Goal: Task Accomplishment & Management: Complete application form

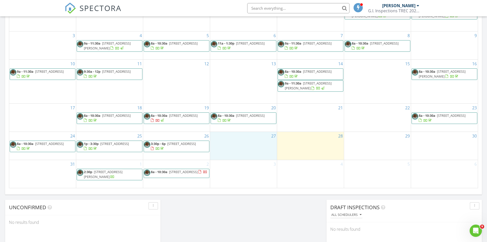
click at [227, 144] on div "27" at bounding box center [243, 146] width 67 height 28
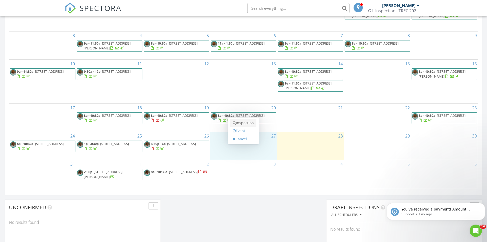
click at [240, 123] on link "Inspection" at bounding box center [243, 123] width 26 height 8
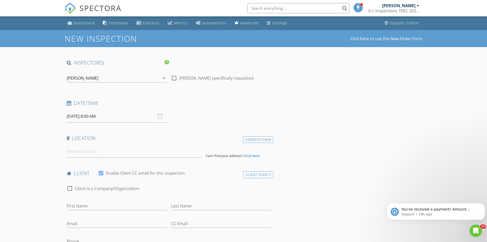
click at [104, 115] on input "08/27/2025 8:00 AM" at bounding box center [117, 116] width 100 height 13
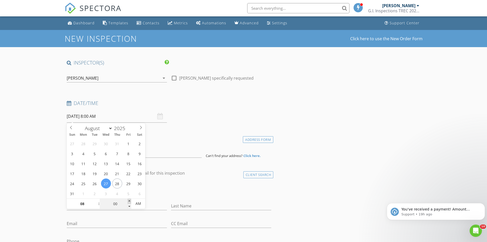
type input "05"
type input "08/27/2025 8:05 AM"
click at [129, 200] on span at bounding box center [130, 201] width 4 height 5
type input "10"
type input "08/27/2025 8:10 AM"
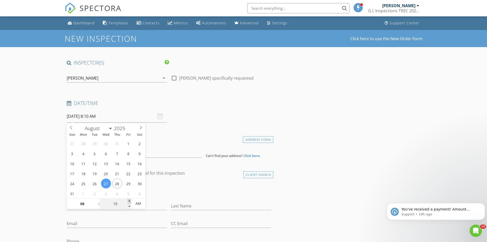
click at [129, 199] on span at bounding box center [130, 201] width 4 height 5
type input "15"
type input "08/27/2025 8:15 AM"
click at [129, 199] on span at bounding box center [130, 201] width 4 height 5
type input "20"
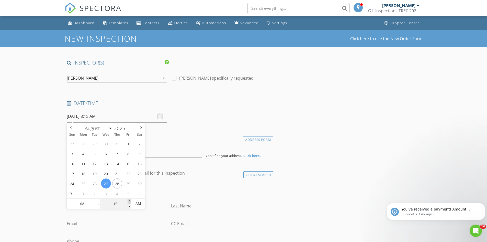
type input "08/27/2025 8:20 AM"
click at [129, 199] on span at bounding box center [130, 201] width 4 height 5
type input "25"
type input "08/27/2025 8:25 AM"
click at [129, 199] on span at bounding box center [130, 201] width 4 height 5
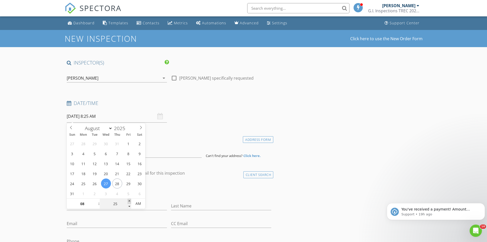
type input "30"
type input "08/27/2025 8:30 AM"
click at [129, 199] on span at bounding box center [130, 201] width 4 height 5
type input "35"
type input "08/27/2025 8:35 AM"
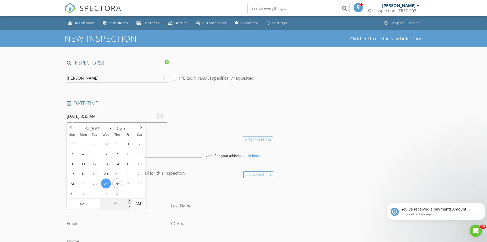
click at [129, 199] on span at bounding box center [130, 201] width 4 height 5
type input "40"
type input "08/27/2025 8:40 AM"
click at [129, 199] on span at bounding box center [130, 201] width 4 height 5
type input "45"
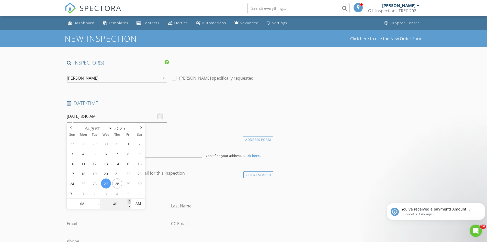
type input "08/27/2025 8:45 AM"
click at [129, 199] on span at bounding box center [130, 201] width 4 height 5
type input "40"
type input "08/27/2025 8:40 AM"
click at [128, 206] on span at bounding box center [130, 206] width 4 height 5
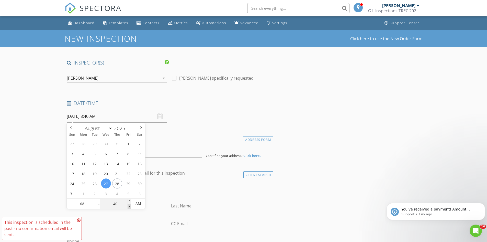
type input "35"
type input "08/27/2025 8:35 AM"
click at [128, 206] on span at bounding box center [130, 206] width 4 height 5
type input "30"
type input "08/27/2025 8:30 AM"
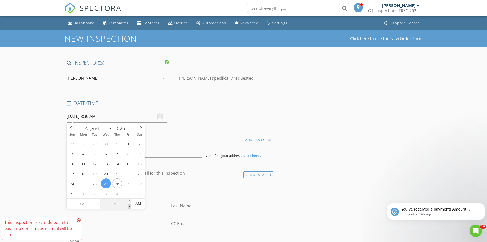
click at [128, 206] on span at bounding box center [130, 206] width 4 height 5
type input "25"
type input "08/27/2025 8:25 AM"
click at [128, 206] on span at bounding box center [130, 206] width 4 height 5
type input "20"
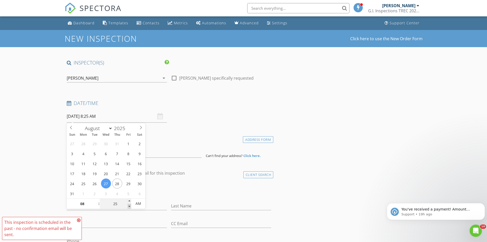
type input "08/27/2025 8:20 AM"
click at [128, 206] on span at bounding box center [130, 206] width 4 height 5
type input "15"
type input "08/27/2025 8:15 AM"
click at [128, 206] on span at bounding box center [130, 206] width 4 height 5
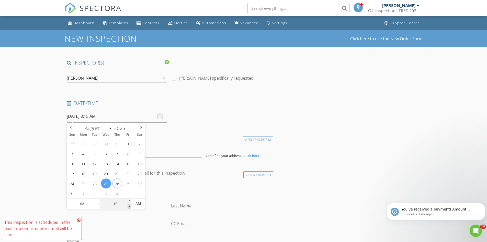
type input "10"
type input "08/27/2025 8:10 AM"
click at [128, 206] on span at bounding box center [130, 206] width 4 height 5
type input "05"
type input "08/27/2025 8:05 AM"
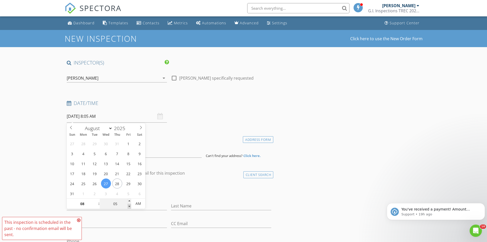
click at [128, 206] on span at bounding box center [130, 206] width 4 height 5
type input "00"
type input "08/27/2025 8:00 AM"
click at [128, 206] on span at bounding box center [130, 206] width 4 height 5
type input "09"
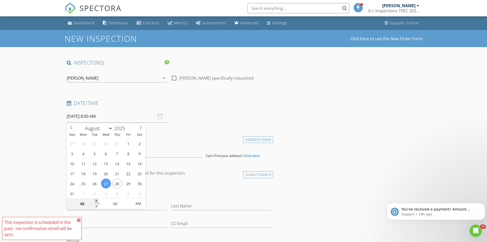
type input "08/27/2025 9:00 AM"
click at [96, 201] on span at bounding box center [97, 201] width 4 height 5
type input "10"
type input "08/27/2025 10:00 AM"
click at [97, 201] on span at bounding box center [97, 201] width 4 height 5
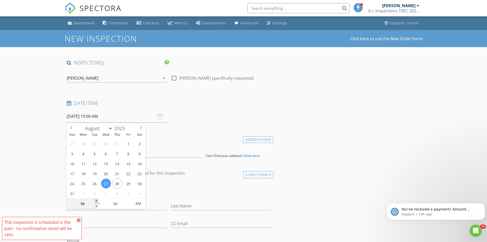
type input "11"
type input "08/27/2025 11:00 AM"
click at [97, 201] on span at bounding box center [97, 201] width 4 height 5
type input "12"
type input "08/27/2025 12:00 PM"
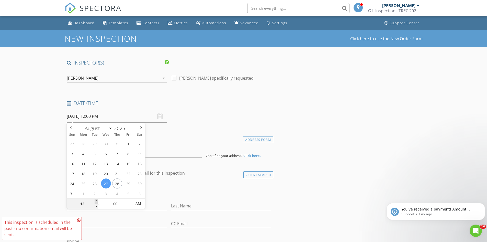
click at [97, 201] on span at bounding box center [97, 201] width 4 height 5
type input "01"
type input "08/27/2025 1:00 PM"
click at [97, 201] on span at bounding box center [97, 201] width 4 height 5
type input "02"
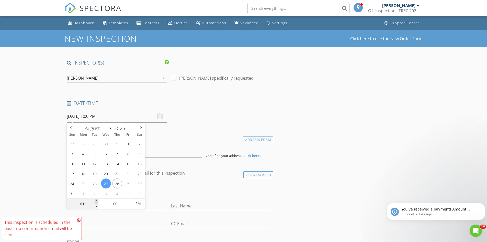
type input "08/27/2025 2:00 PM"
click at [97, 201] on span at bounding box center [97, 201] width 4 height 5
type input "03"
type input "08/27/2025 3:00 PM"
click at [97, 201] on span at bounding box center [97, 201] width 4 height 5
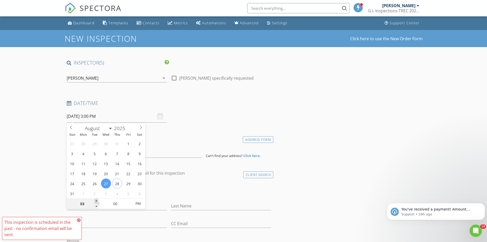
type input "04"
type input "08/27/2025 4:00 PM"
click at [97, 201] on span at bounding box center [97, 201] width 4 height 5
type input "05"
type input "08/27/2025 5:00 PM"
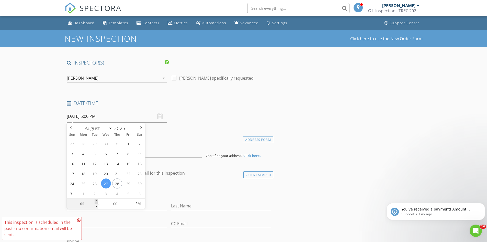
click at [97, 201] on span at bounding box center [97, 201] width 4 height 5
drag, startPoint x: 155, startPoint y: 190, endPoint x: 159, endPoint y: 187, distance: 5.6
click at [156, 192] on div "check_box_outline_blank Client is a Company/Organization" at bounding box center [169, 190] width 205 height 13
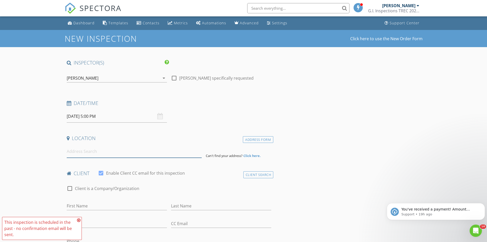
click at [102, 149] on input at bounding box center [134, 151] width 135 height 13
type input "28626 Bluebonnet Grotto Drive, Hockley, TX, USA"
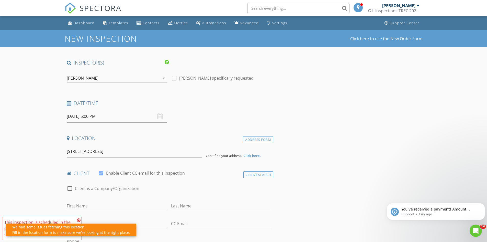
click at [58, 231] on div "We had some issues fetching this location. Fill in the location form to make su…" at bounding box center [71, 229] width 118 height 11
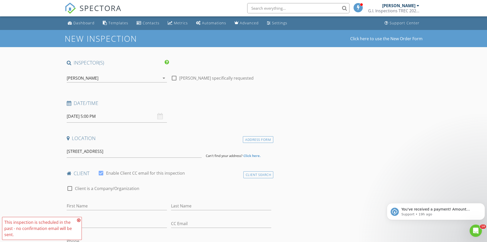
click at [252, 156] on strong "Click here." at bounding box center [252, 155] width 17 height 5
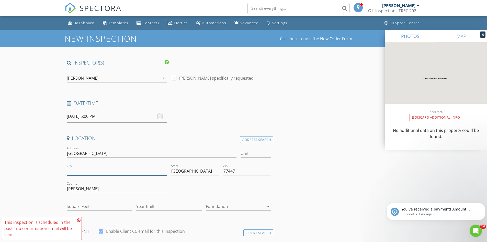
click at [85, 170] on input "City" at bounding box center [117, 171] width 100 height 8
type input "Hockley"
click at [234, 205] on div at bounding box center [235, 206] width 58 height 8
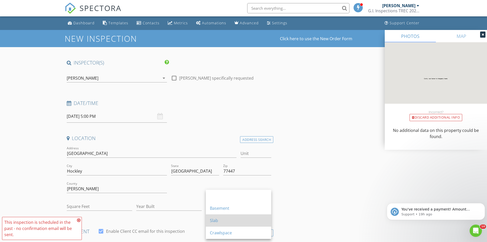
click at [230, 216] on div "Slab" at bounding box center [238, 220] width 57 height 12
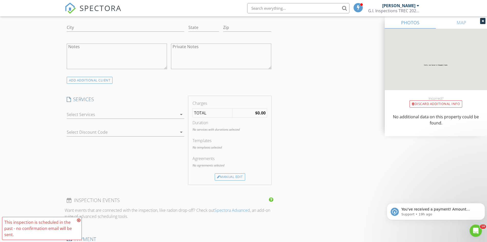
scroll to position [358, 0]
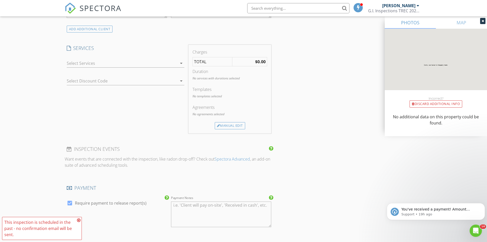
click at [181, 62] on icon "arrow_drop_down" at bounding box center [181, 63] width 6 height 6
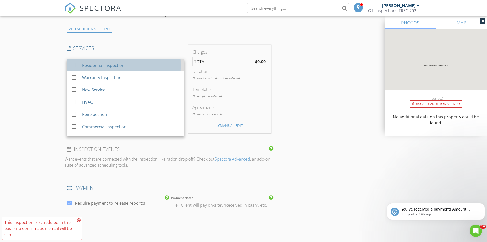
click at [144, 68] on div "Residential Inspection" at bounding box center [131, 65] width 98 height 10
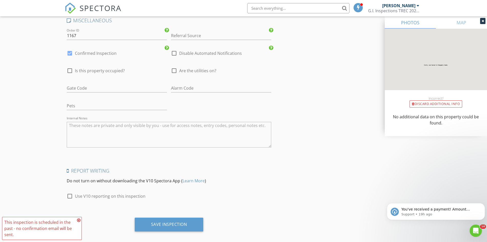
scroll to position [692, 0]
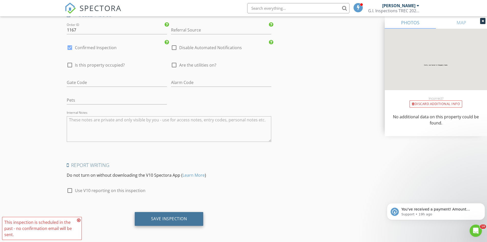
click at [164, 217] on div "Save Inspection" at bounding box center [169, 218] width 36 height 5
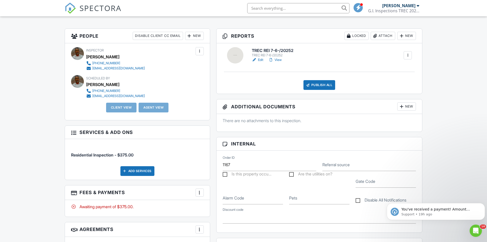
scroll to position [128, 0]
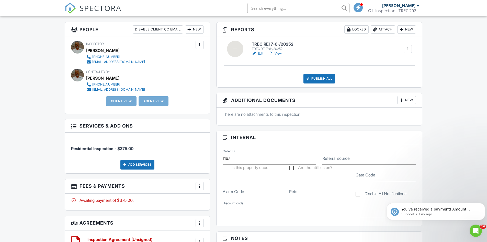
click at [260, 46] on h6 "TREC REI 7-6-/20252" at bounding box center [273, 44] width 42 height 5
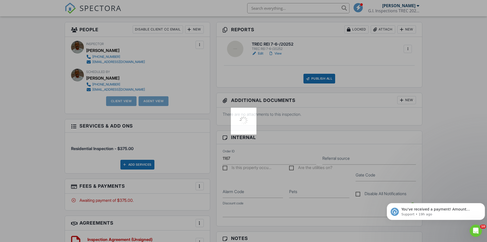
click at [261, 46] on div at bounding box center [243, 121] width 487 height 242
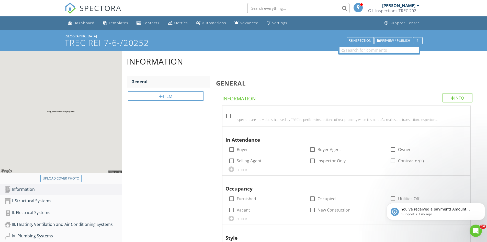
scroll to position [41, 0]
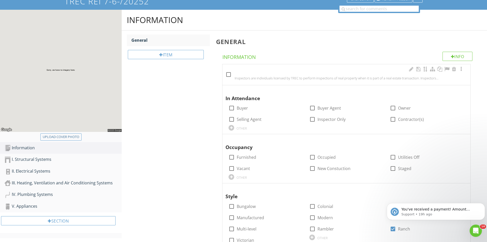
drag, startPoint x: 228, startPoint y: 75, endPoint x: 239, endPoint y: 83, distance: 13.6
click at [228, 75] on div at bounding box center [228, 74] width 9 height 9
checkbox input "true"
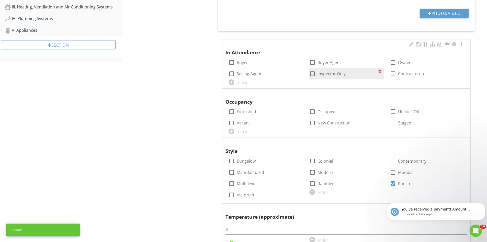
scroll to position [221, 0]
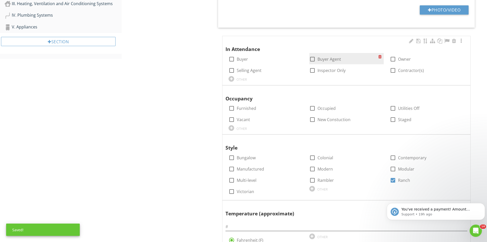
click at [313, 59] on div at bounding box center [312, 59] width 9 height 9
checkbox input "true"
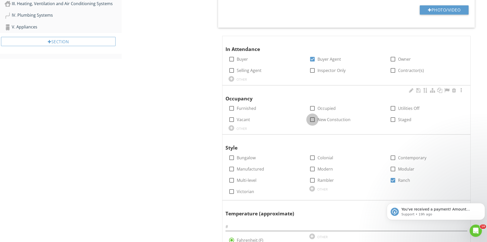
drag, startPoint x: 309, startPoint y: 121, endPoint x: 315, endPoint y: 127, distance: 8.1
click at [309, 121] on div at bounding box center [312, 119] width 9 height 9
checkbox input "true"
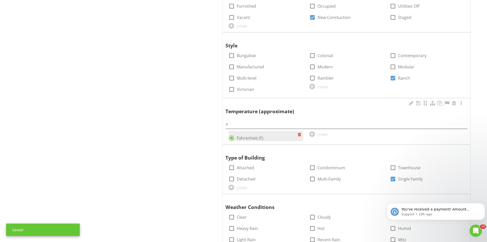
scroll to position [323, 0]
click at [244, 129] on div "Temperature (approximate) radio_button_checked Fahrenheit (F) OTHER" at bounding box center [347, 120] width 242 height 41
click at [243, 126] on input "text" at bounding box center [347, 124] width 242 height 8
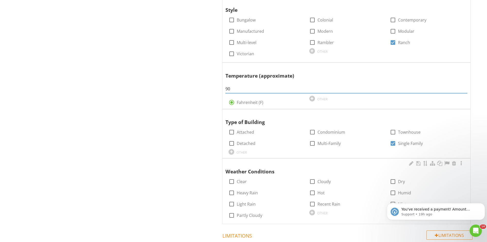
scroll to position [397, 0]
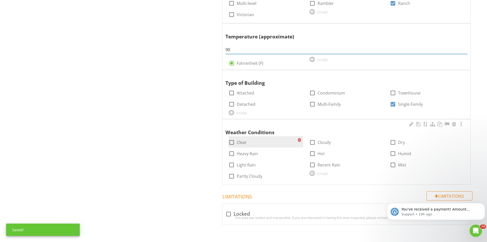
type input "90"
click at [233, 143] on div at bounding box center [231, 142] width 9 height 9
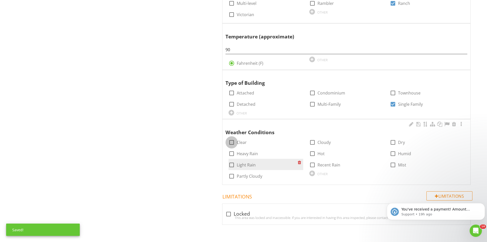
checkbox input "true"
click at [308, 153] on div "check_box_outline_blank Hot" at bounding box center [347, 152] width 81 height 11
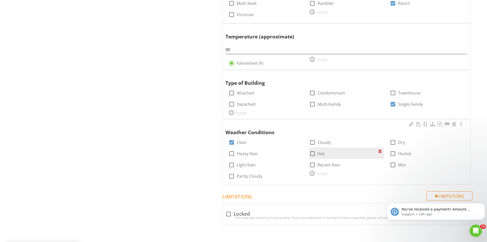
click at [310, 153] on div at bounding box center [312, 153] width 9 height 9
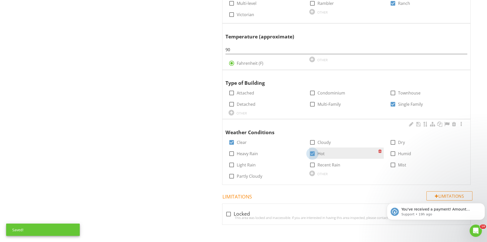
checkbox input "true"
drag, startPoint x: 392, startPoint y: 154, endPoint x: 477, endPoint y: 180, distance: 89.0
click at [392, 154] on div at bounding box center [393, 153] width 9 height 9
checkbox input "true"
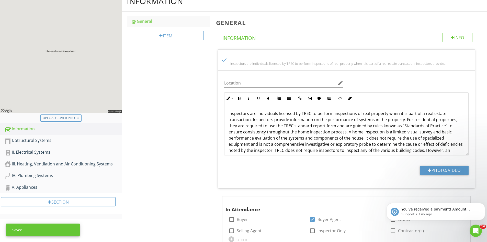
scroll to position [48, 0]
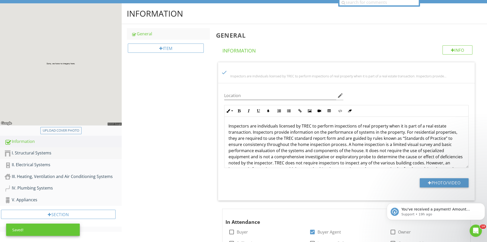
drag, startPoint x: 27, startPoint y: 149, endPoint x: 47, endPoint y: 155, distance: 20.3
click at [28, 149] on link "I. Structural Systems" at bounding box center [63, 153] width 117 height 12
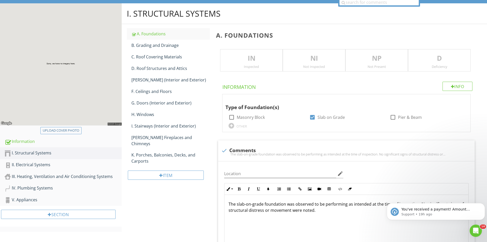
click at [227, 61] on p "IN" at bounding box center [252, 58] width 62 height 10
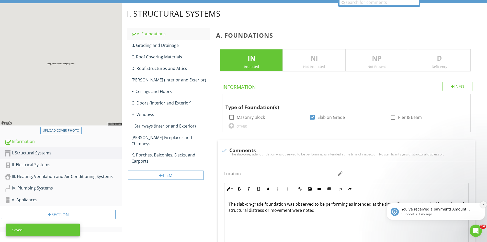
click at [482, 205] on button "Dismiss notification" at bounding box center [483, 204] width 7 height 7
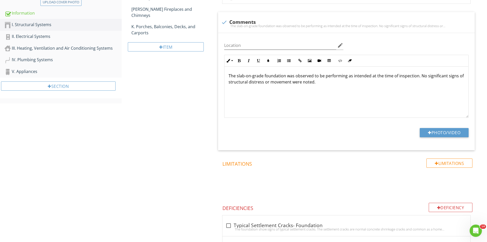
scroll to position [182, 0]
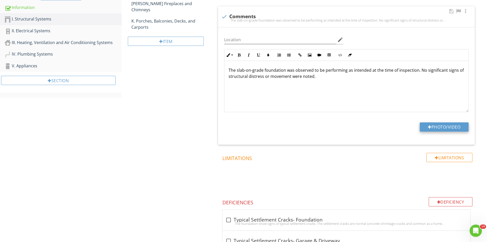
click at [441, 127] on button "Photo/Video" at bounding box center [444, 126] width 49 height 9
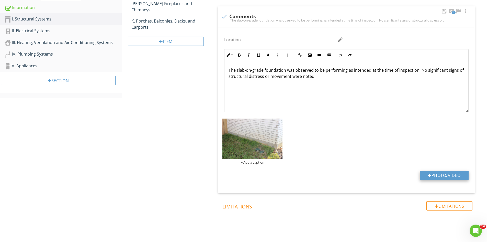
click at [446, 174] on button "Photo/Video" at bounding box center [444, 175] width 49 height 9
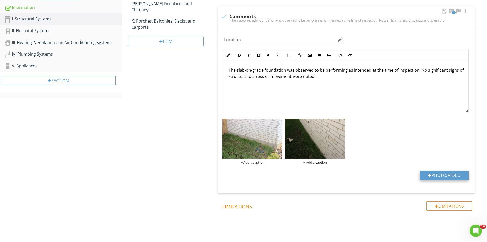
click at [442, 172] on button "Photo/Video" at bounding box center [444, 175] width 49 height 9
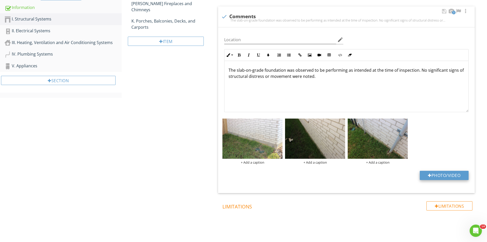
click at [433, 174] on button "Photo/Video" at bounding box center [444, 175] width 49 height 9
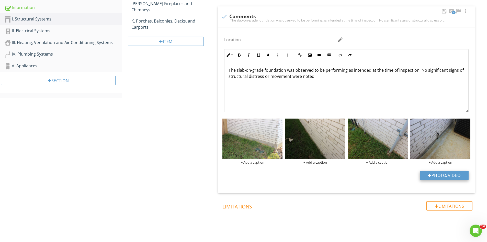
click at [441, 178] on button "Photo/Video" at bounding box center [444, 175] width 49 height 9
type input "C:\fakepath\IMG_6724.JPG"
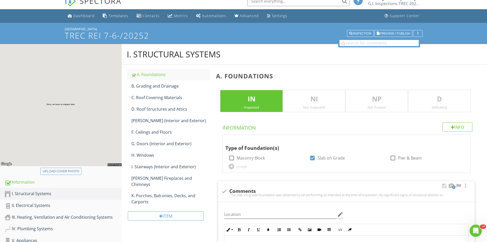
scroll to position [3, 0]
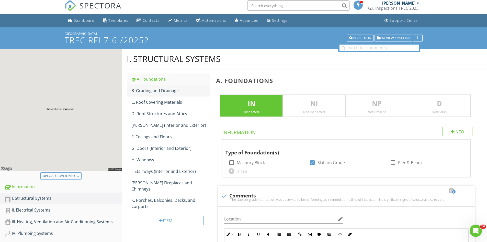
click at [154, 90] on div "B. Grading and Drainage" at bounding box center [171, 90] width 79 height 6
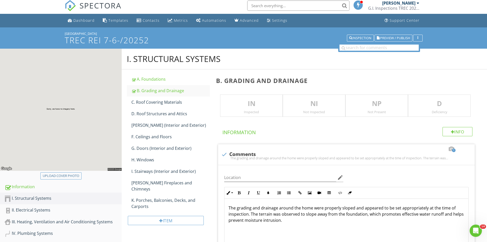
click at [252, 102] on p "IN" at bounding box center [252, 104] width 62 height 10
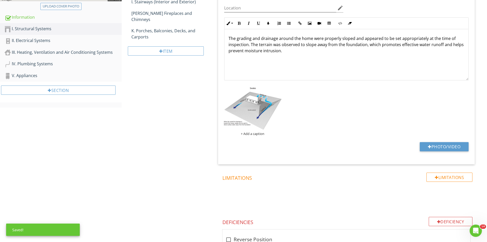
scroll to position [182, 0]
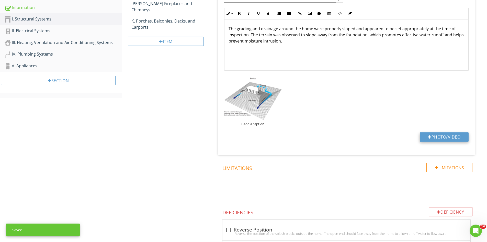
click at [434, 135] on button "Photo/Video" at bounding box center [444, 136] width 49 height 9
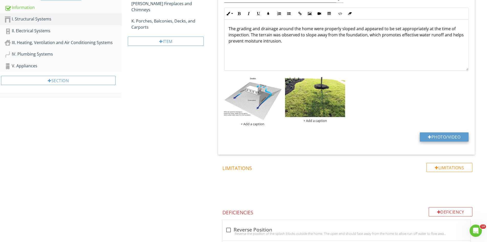
click at [443, 136] on button "Photo/Video" at bounding box center [444, 136] width 49 height 9
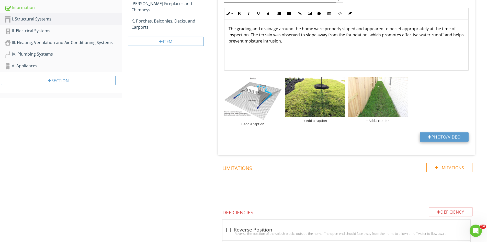
click at [443, 137] on button "Photo/Video" at bounding box center [444, 136] width 49 height 9
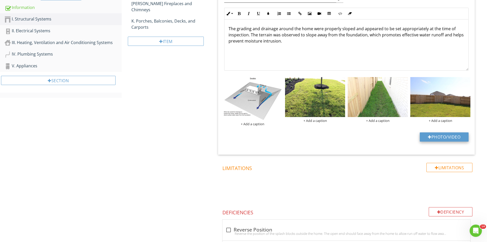
click at [435, 135] on button "Photo/Video" at bounding box center [444, 136] width 49 height 9
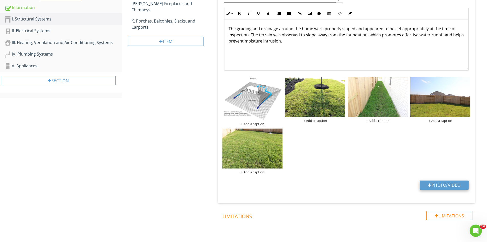
click at [446, 184] on button "Photo/Video" at bounding box center [444, 184] width 49 height 9
type input "C:\fakepath\IMG_6705.JPG"
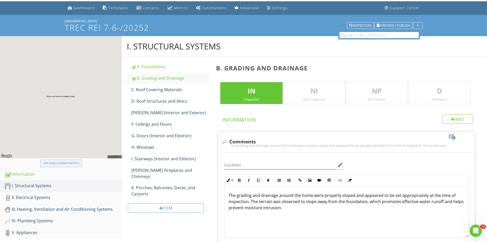
scroll to position [0, 0]
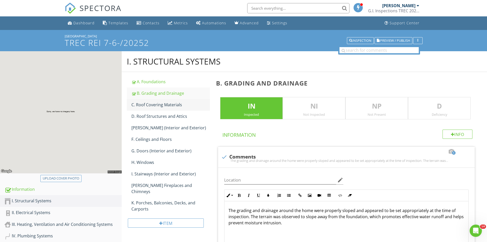
drag, startPoint x: 154, startPoint y: 106, endPoint x: 228, endPoint y: 106, distance: 73.9
click at [154, 106] on div "C. Roof Covering Materials" at bounding box center [171, 105] width 79 height 6
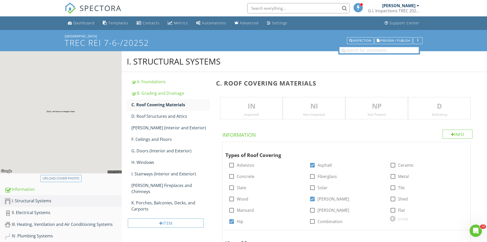
click at [246, 108] on p "IN" at bounding box center [252, 106] width 62 height 10
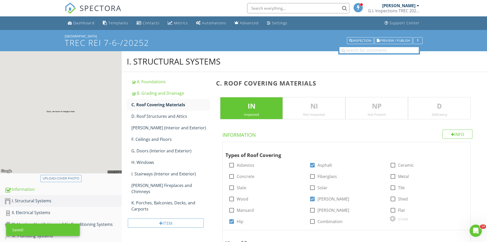
click at [444, 110] on p "D" at bounding box center [440, 106] width 62 height 10
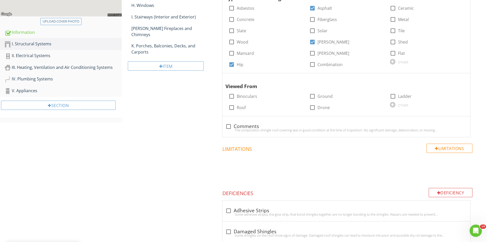
scroll to position [176, 0]
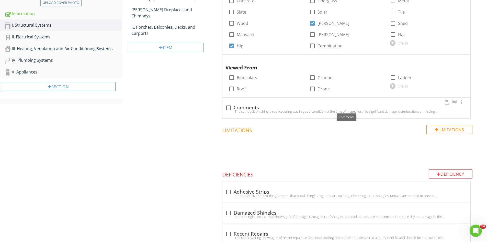
click at [228, 107] on div at bounding box center [228, 107] width 9 height 9
checkbox input "true"
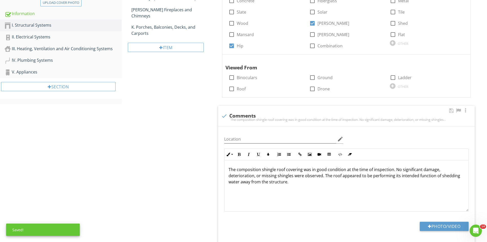
click at [236, 169] on p "The composition shingle roof covering was in good condition at the time of insp…" at bounding box center [347, 175] width 236 height 18
click at [441, 229] on button "Photo/Video" at bounding box center [444, 226] width 49 height 9
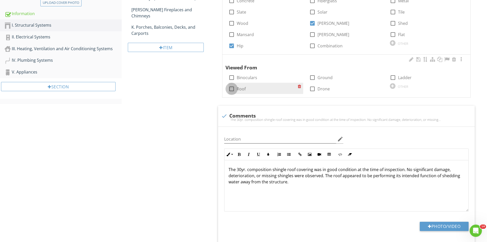
click at [233, 89] on div at bounding box center [231, 88] width 9 height 9
checkbox input "true"
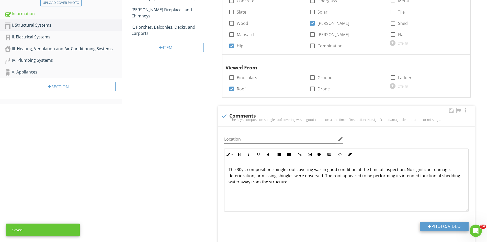
click at [435, 223] on button "Photo/Video" at bounding box center [444, 226] width 49 height 9
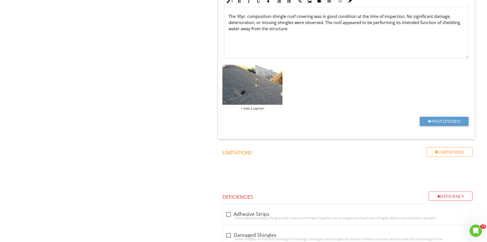
scroll to position [329, 0]
click at [433, 118] on button "Photo/Video" at bounding box center [444, 120] width 49 height 9
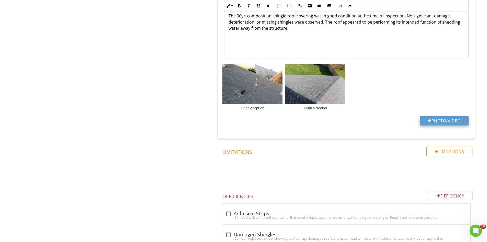
click at [441, 122] on button "Photo/Video" at bounding box center [444, 120] width 49 height 9
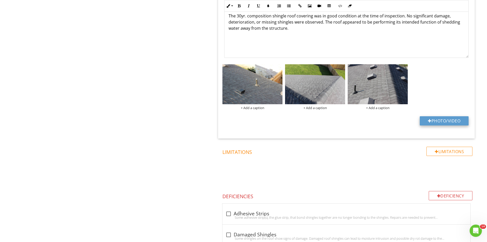
click at [446, 123] on button "Photo/Video" at bounding box center [444, 120] width 49 height 9
type input "C:\fakepath\IMG_6586.JPG"
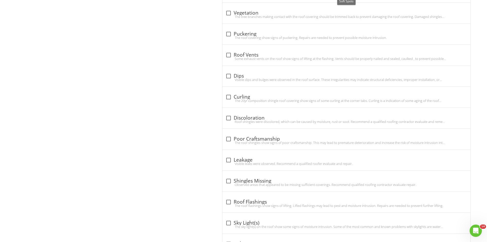
scroll to position [731, 0]
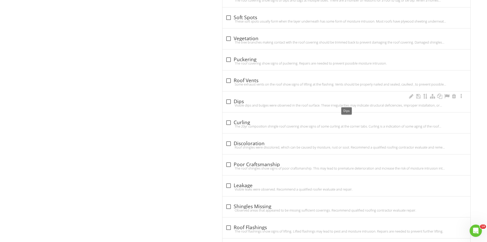
click at [229, 101] on div at bounding box center [228, 101] width 9 height 9
checkbox input "true"
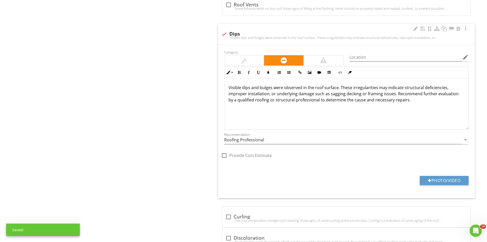
scroll to position [833, 0]
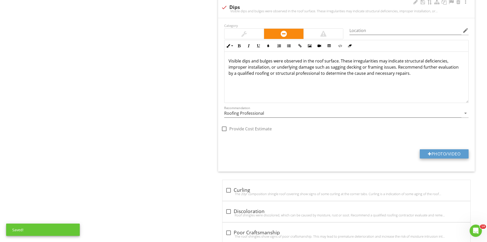
click at [438, 153] on button "Photo/Video" at bounding box center [444, 153] width 49 height 9
type input "C:\fakepath\IMG_6571.JPG"
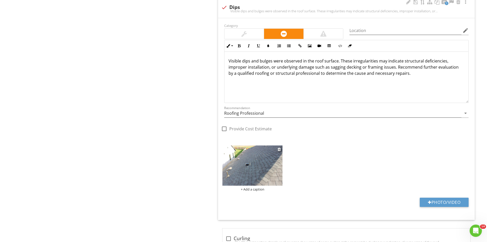
click at [246, 167] on img at bounding box center [253, 165] width 60 height 40
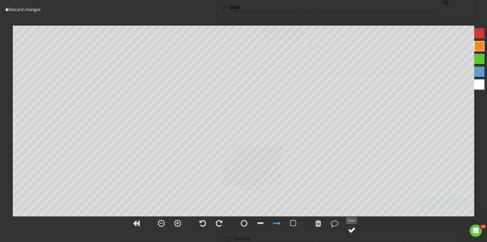
click at [353, 229] on div at bounding box center [352, 230] width 8 height 8
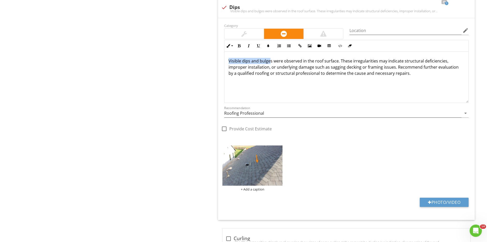
drag, startPoint x: 238, startPoint y: 61, endPoint x: 208, endPoint y: 62, distance: 29.9
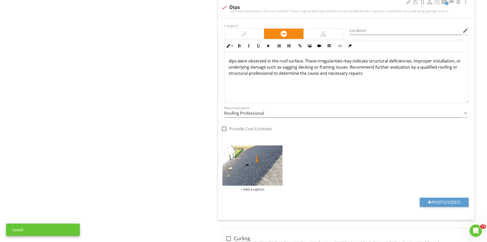
click at [249, 62] on p "dips were observed in the roof surface. These irregularities may indicate struc…" at bounding box center [347, 67] width 236 height 18
click at [385, 68] on p "dip was observed in the roof surface. These irregularities may indicate structu…" at bounding box center [347, 67] width 236 height 18
drag, startPoint x: 359, startPoint y: 72, endPoint x: 227, endPoint y: 51, distance: 134.2
click at [227, 51] on div "Inline Style XLarge Large Normal Small Light Small/Light Bold Italic Underline …" at bounding box center [346, 71] width 245 height 63
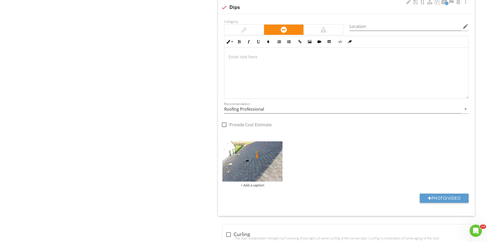
scroll to position [829, 0]
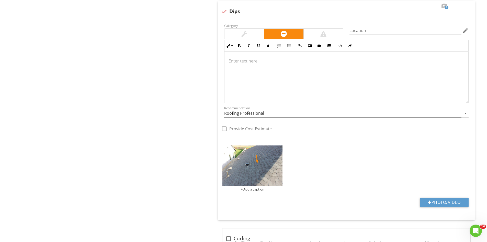
click at [234, 64] on div at bounding box center [347, 77] width 244 height 51
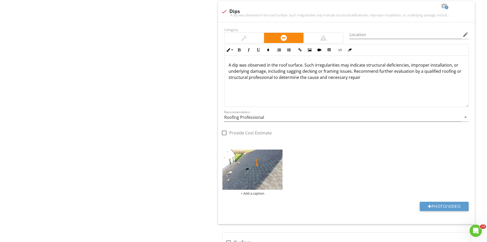
scroll to position [833, 0]
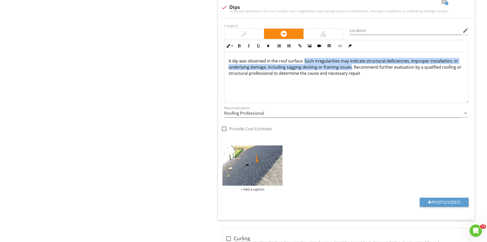
drag, startPoint x: 350, startPoint y: 66, endPoint x: 304, endPoint y: 60, distance: 46.4
click at [304, 60] on p "A dip was observed in the roof surface. Such irregularities may indicate struct…" at bounding box center [347, 67] width 236 height 18
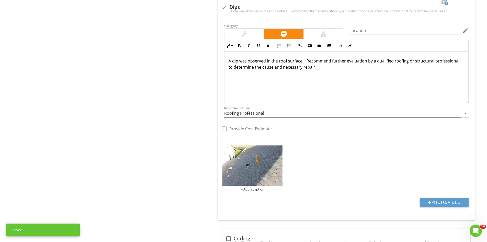
click at [307, 59] on p "A dip was observed in the roof surface. . Recommend further evaluation by a qua…" at bounding box center [347, 64] width 236 height 12
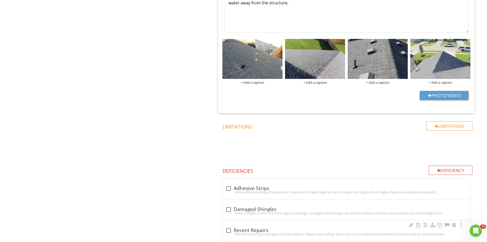
scroll to position [337, 0]
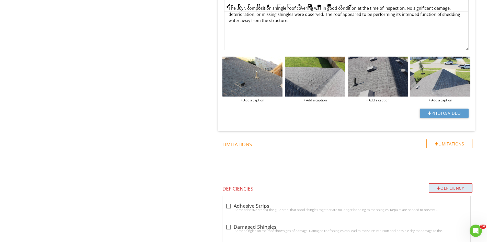
click at [450, 188] on div "Deficiency" at bounding box center [451, 187] width 44 height 9
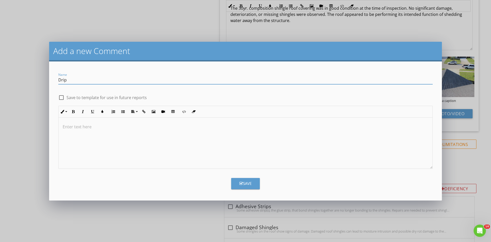
type input "Drip Edge"
click at [80, 128] on p at bounding box center [246, 127] width 366 height 6
click at [249, 187] on button "Save" at bounding box center [245, 183] width 29 height 11
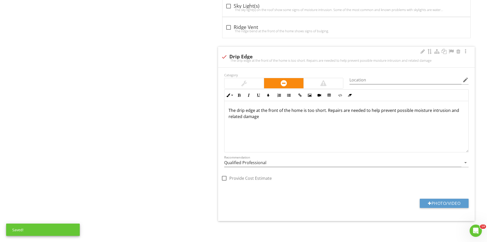
scroll to position [1193, 0]
click at [265, 118] on p "The drip edge at the front of the home is too short. Repairs are needed to help…" at bounding box center [347, 113] width 236 height 12
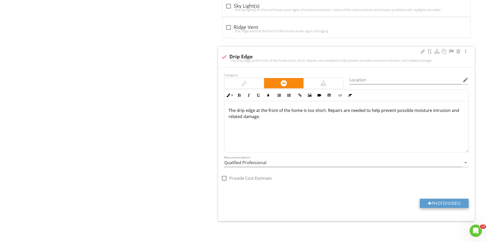
click at [450, 203] on button "Photo/Video" at bounding box center [444, 203] width 49 height 9
type input "C:\fakepath\IMG_6568.JPG"
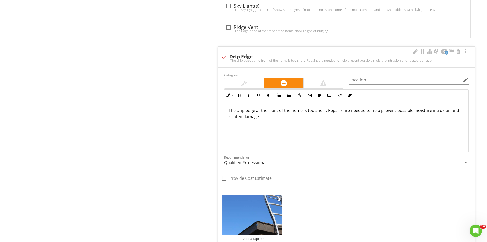
click at [252, 218] on img at bounding box center [253, 215] width 60 height 40
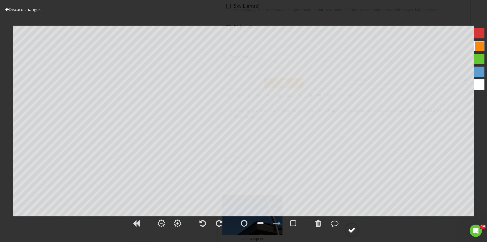
click at [349, 232] on div at bounding box center [352, 230] width 8 height 8
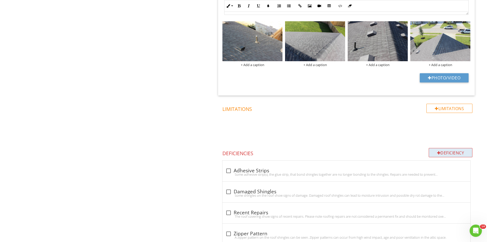
scroll to position [363, 0]
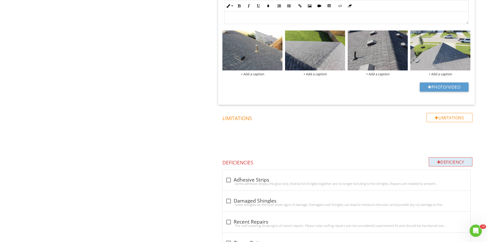
click at [456, 162] on div "Deficiency" at bounding box center [451, 161] width 44 height 9
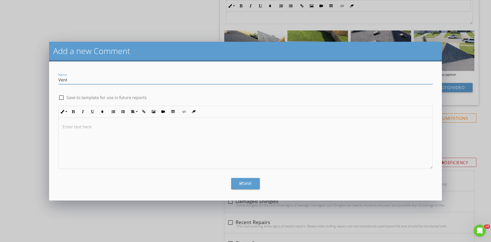
type input "Vent"
click at [98, 156] on div at bounding box center [246, 142] width 374 height 51
click at [74, 122] on div at bounding box center [246, 142] width 374 height 51
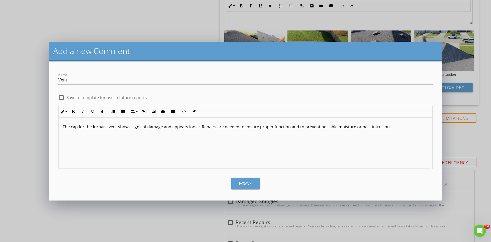
click at [237, 184] on button "Save" at bounding box center [245, 183] width 29 height 11
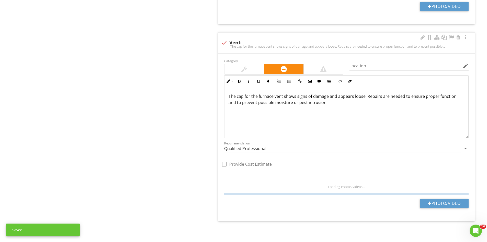
scroll to position [1424, 0]
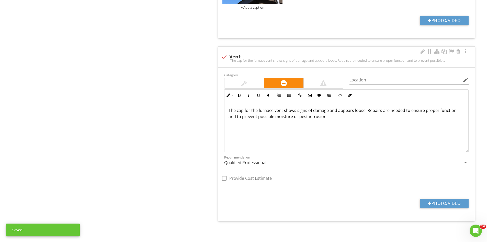
click at [268, 163] on input "Qualified Professional" at bounding box center [342, 162] width 237 height 8
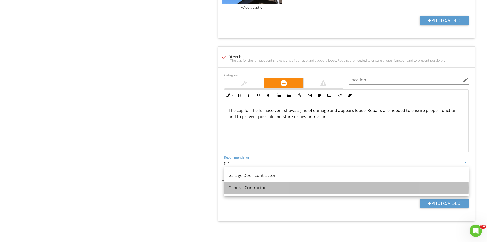
drag, startPoint x: 262, startPoint y: 183, endPoint x: 319, endPoint y: 199, distance: 58.7
click at [263, 184] on link "General Contractor" at bounding box center [346, 187] width 245 height 12
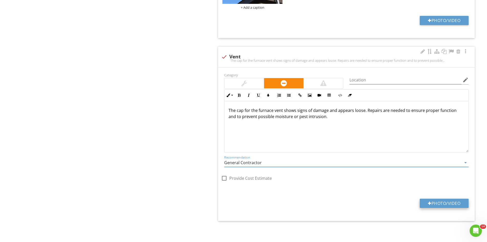
type input "General Contractor"
click at [444, 204] on button "Photo/Video" at bounding box center [444, 203] width 49 height 9
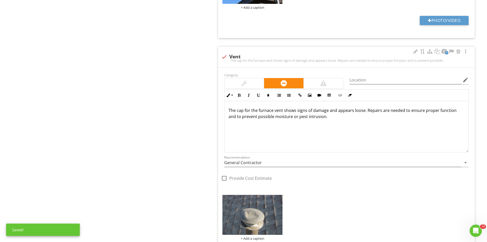
click at [253, 215] on img at bounding box center [253, 215] width 60 height 40
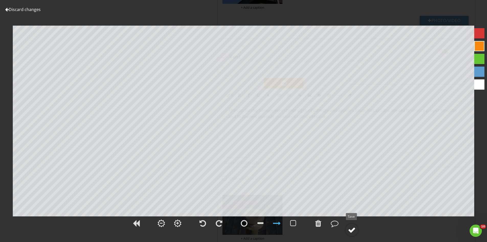
drag, startPoint x: 352, startPoint y: 231, endPoint x: 357, endPoint y: 214, distance: 17.2
click at [353, 230] on div at bounding box center [352, 230] width 8 height 8
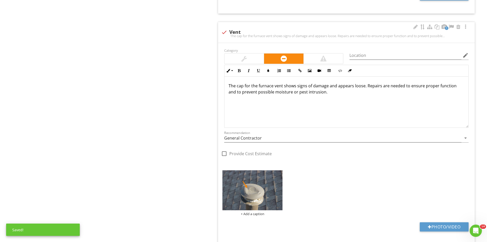
scroll to position [1472, 0]
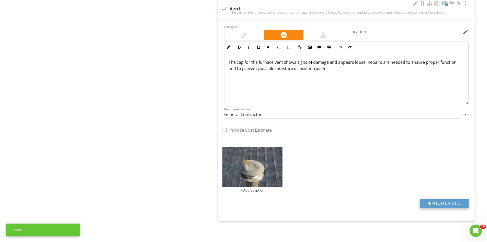
click at [440, 201] on button "Photo/Video" at bounding box center [444, 203] width 49 height 9
type input "C:\fakepath\IMG_6577.JPG"
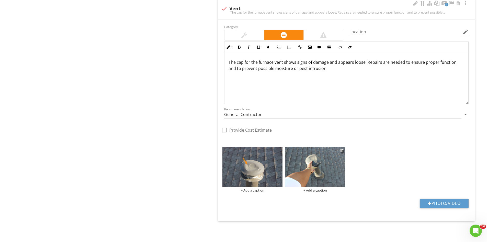
click at [309, 173] on img at bounding box center [315, 167] width 60 height 40
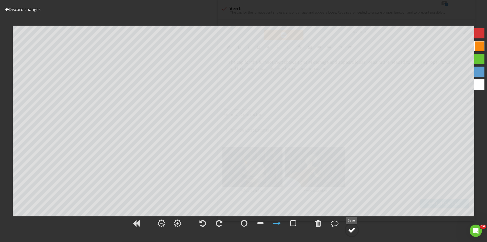
click at [352, 230] on div at bounding box center [352, 230] width 8 height 8
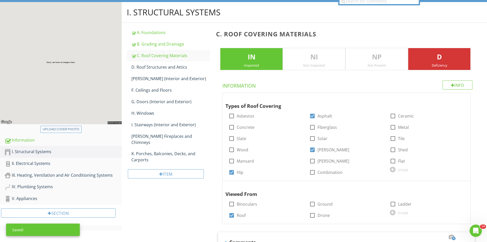
scroll to position [0, 0]
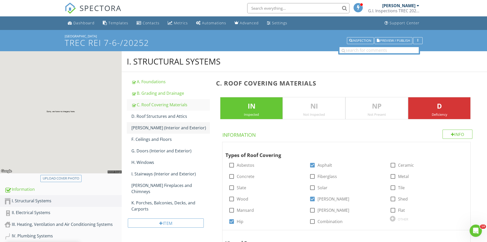
click at [164, 114] on div "D. Roof Structures and Attics" at bounding box center [171, 116] width 79 height 6
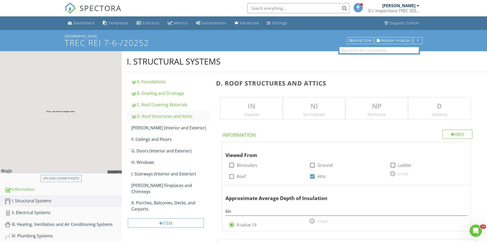
click at [264, 107] on p "IN" at bounding box center [252, 106] width 62 height 10
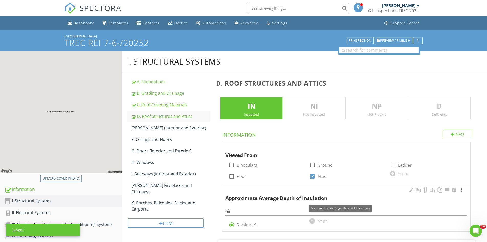
click at [463, 190] on div at bounding box center [461, 189] width 6 height 5
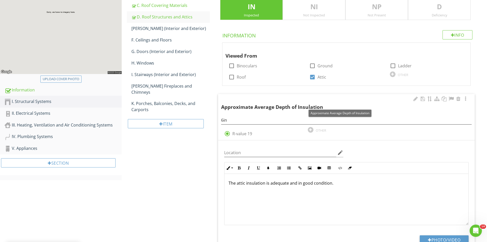
scroll to position [128, 0]
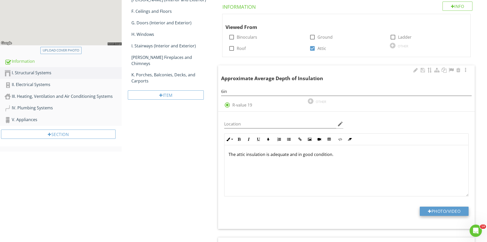
click at [435, 208] on button "Photo/Video" at bounding box center [444, 210] width 49 height 9
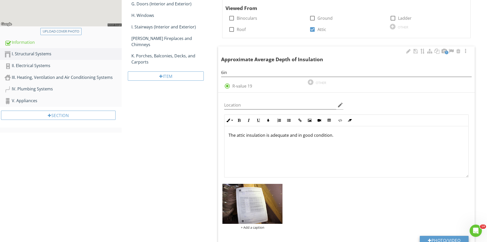
scroll to position [179, 0]
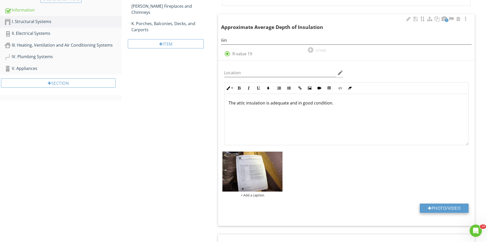
click at [452, 206] on button "Photo/Video" at bounding box center [444, 207] width 49 height 9
type input "C:\fakepath\IMG_6687.JPG"
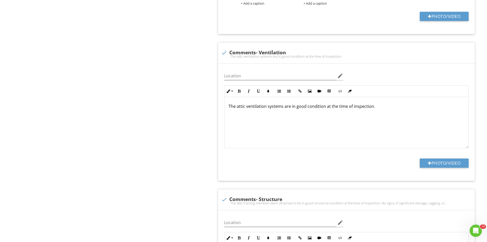
scroll to position [380, 0]
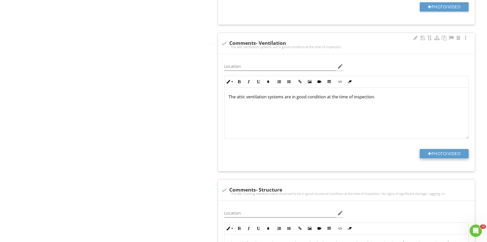
click at [438, 152] on button "Photo/Video" at bounding box center [444, 153] width 49 height 9
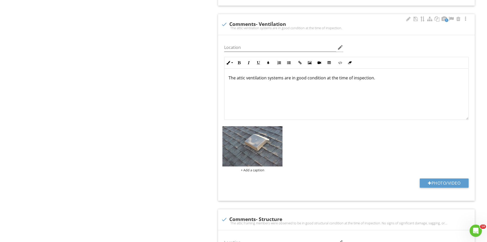
scroll to position [431, 0]
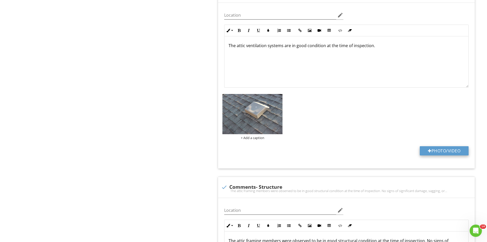
click at [433, 150] on button "Photo/Video" at bounding box center [444, 150] width 49 height 9
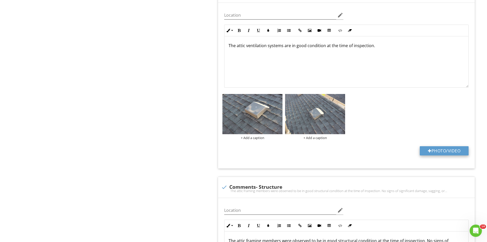
click at [428, 151] on div at bounding box center [430, 151] width 4 height 4
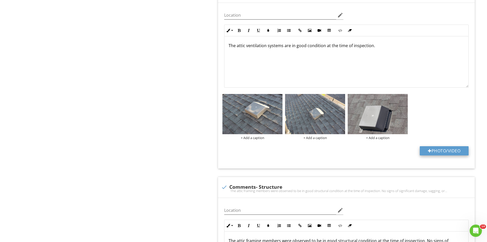
click at [426, 148] on button "Photo/Video" at bounding box center [444, 150] width 49 height 9
type input "C:\fakepath\IMG_6585.JPG"
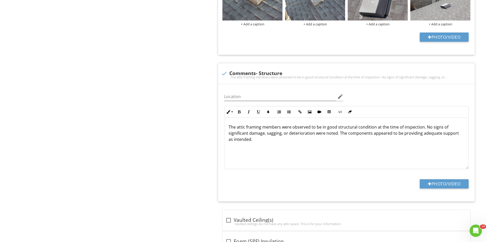
scroll to position [559, 0]
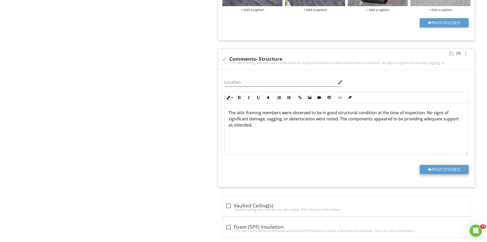
click at [441, 166] on button "Photo/Video" at bounding box center [444, 169] width 49 height 9
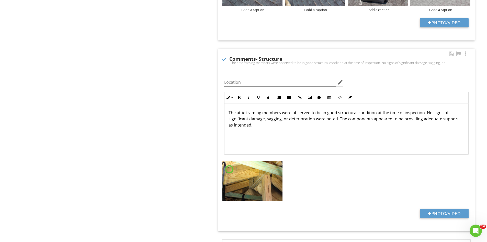
scroll to position [0, 0]
click at [433, 218] on button "Photo/Video" at bounding box center [444, 217] width 49 height 9
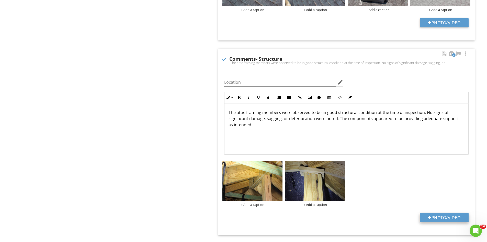
click at [446, 216] on button "Photo/Video" at bounding box center [444, 217] width 49 height 9
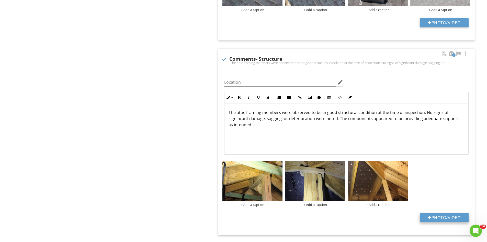
click at [435, 218] on button "Photo/Video" at bounding box center [444, 217] width 49 height 9
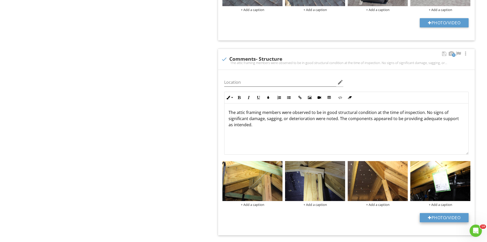
click at [427, 215] on button "Photo/Video" at bounding box center [444, 217] width 49 height 9
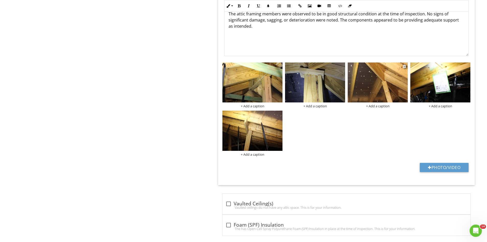
scroll to position [662, 0]
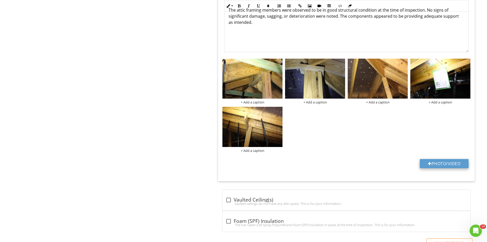
drag, startPoint x: 444, startPoint y: 158, endPoint x: 444, endPoint y: 162, distance: 3.3
click at [444, 159] on div "Location edit Inline Style XLarge Large Normal Small Light Small/Light Bold Ita…" at bounding box center [346, 75] width 257 height 214
click at [444, 162] on button "Photo/Video" at bounding box center [444, 163] width 49 height 9
type input "C:\fakepath\IMG_6677.JPG"
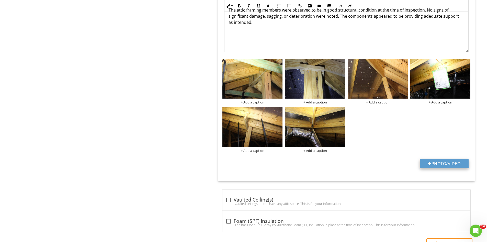
click at [453, 161] on button "Photo/Video" at bounding box center [444, 163] width 49 height 9
click at [469, 62] on div at bounding box center [467, 62] width 3 height 4
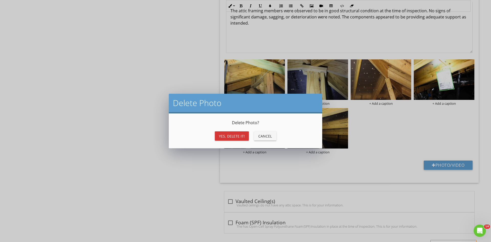
click at [226, 135] on div "Yes, Delete it!" at bounding box center [232, 135] width 26 height 5
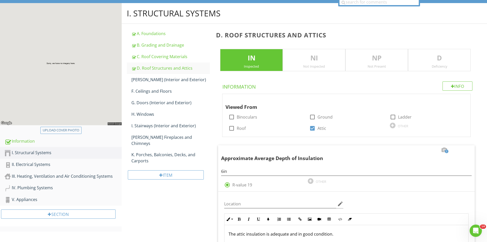
scroll to position [50, 0]
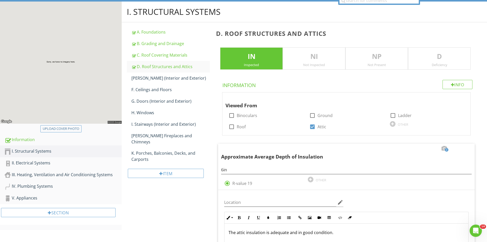
drag, startPoint x: 450, startPoint y: 56, endPoint x: 491, endPoint y: 69, distance: 43.0
click at [450, 56] on p "D" at bounding box center [440, 56] width 62 height 10
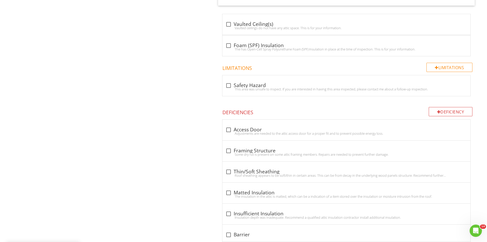
scroll to position [843, 0]
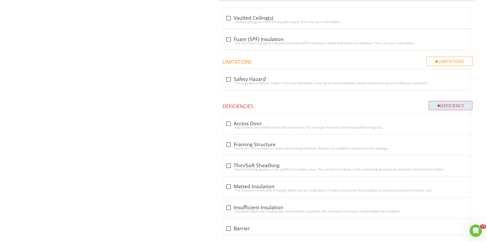
click at [434, 108] on div "Deficiency" at bounding box center [451, 105] width 44 height 9
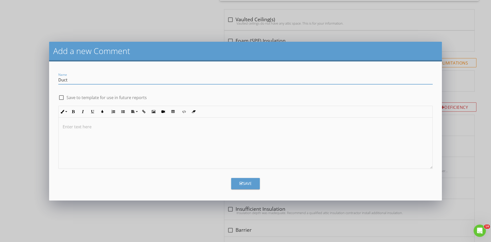
type input "Duct"
click at [127, 129] on p at bounding box center [246, 127] width 366 height 6
click at [234, 182] on button "Save" at bounding box center [245, 183] width 29 height 11
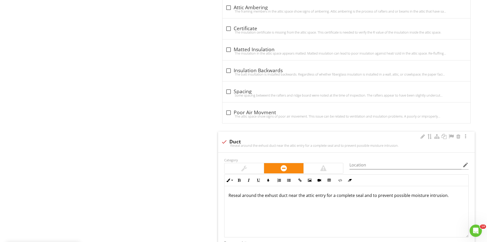
scroll to position [1304, 0]
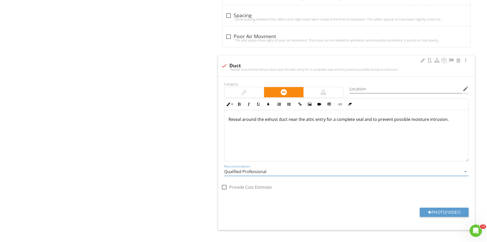
click at [277, 174] on input "Qualified Professional" at bounding box center [342, 171] width 237 height 8
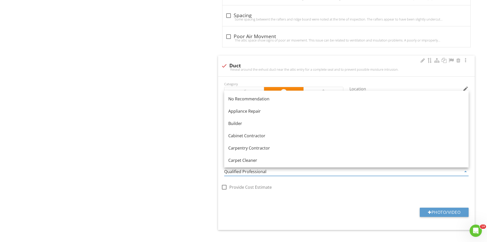
click at [277, 173] on input "Qualified Professional" at bounding box center [342, 171] width 237 height 8
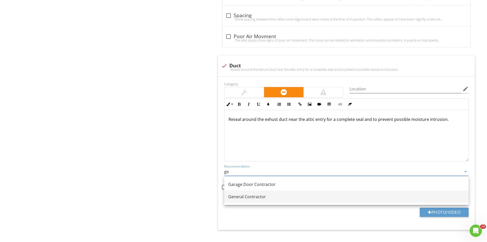
click at [262, 197] on div "General Contractor" at bounding box center [346, 196] width 236 height 6
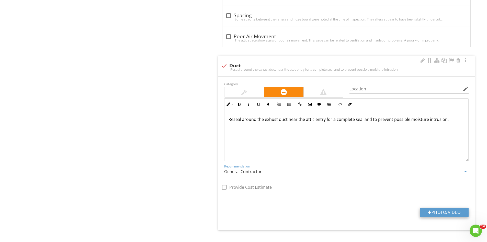
type input "General Contractor"
click at [456, 210] on button "Photo/Video" at bounding box center [444, 211] width 49 height 9
type input "C:\fakepath\IMG_6675.JPG"
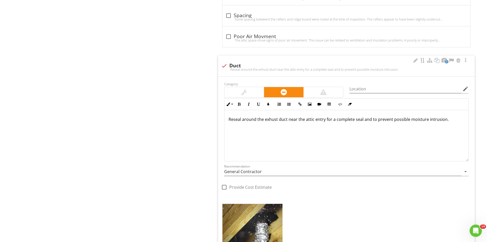
click at [264, 231] on img at bounding box center [253, 224] width 60 height 40
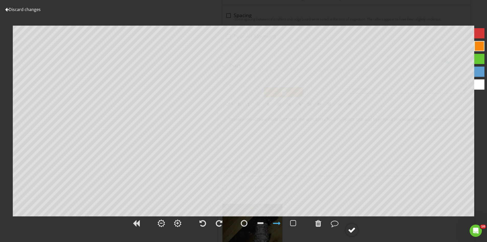
click at [352, 227] on div at bounding box center [352, 230] width 8 height 8
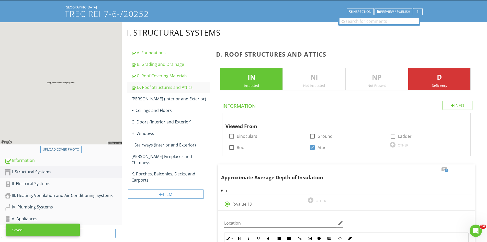
scroll to position [3, 0]
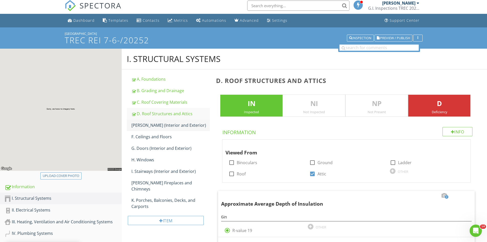
click at [143, 123] on div "E. Walls (Interior and Exterior)" at bounding box center [171, 125] width 79 height 6
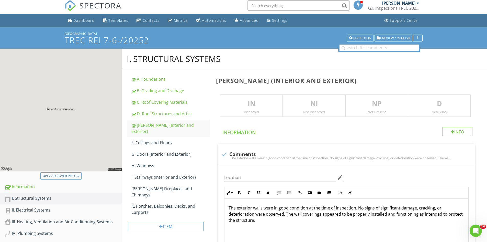
click at [252, 109] on div "IN Inspected" at bounding box center [251, 105] width 63 height 23
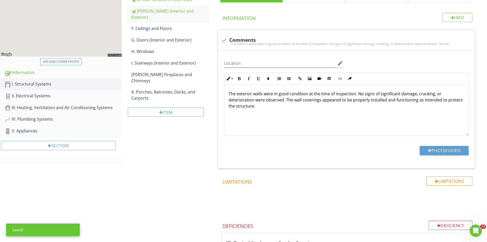
scroll to position [122, 0]
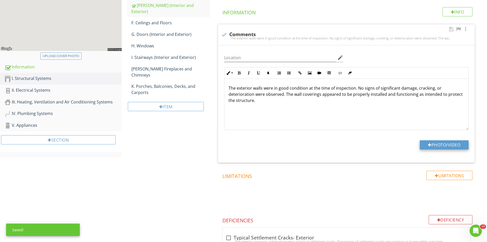
click at [447, 147] on button "Photo/Video" at bounding box center [444, 144] width 49 height 9
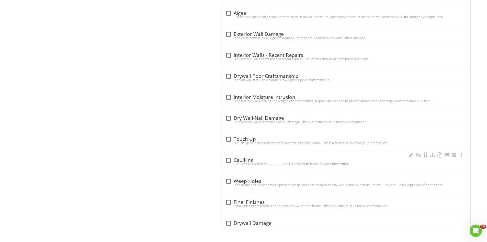
scroll to position [637, 0]
drag, startPoint x: 229, startPoint y: 200, endPoint x: 336, endPoint y: 207, distance: 106.9
click at [230, 200] on div at bounding box center [228, 201] width 9 height 9
checkbox input "true"
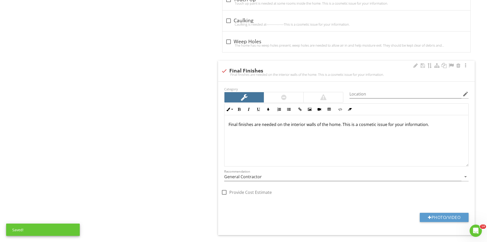
scroll to position [791, 0]
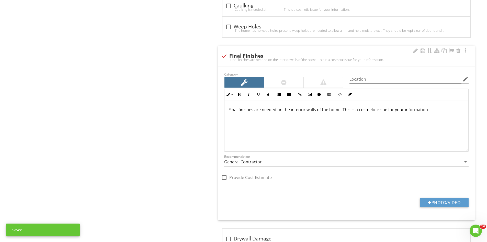
click at [412, 200] on div "Photo/Video" at bounding box center [346, 204] width 251 height 13
click at [432, 203] on button "Photo/Video" at bounding box center [444, 202] width 49 height 9
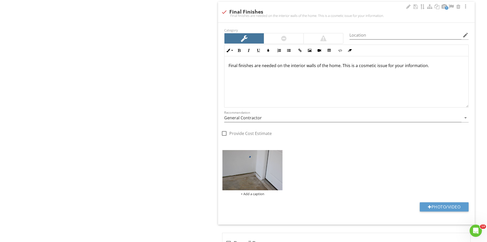
scroll to position [845, 0]
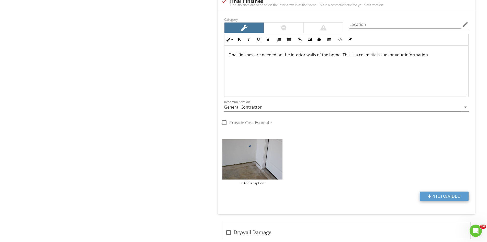
click at [434, 194] on button "Photo/Video" at bounding box center [444, 195] width 49 height 9
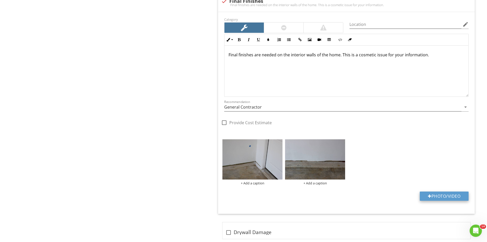
click at [450, 193] on button "Photo/Video" at bounding box center [444, 195] width 49 height 9
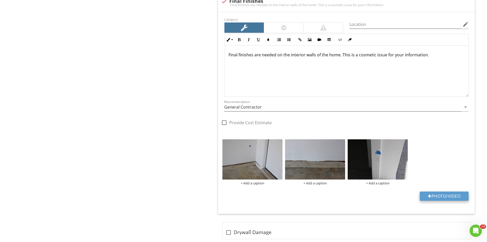
click at [432, 198] on button "Photo/Video" at bounding box center [444, 195] width 49 height 9
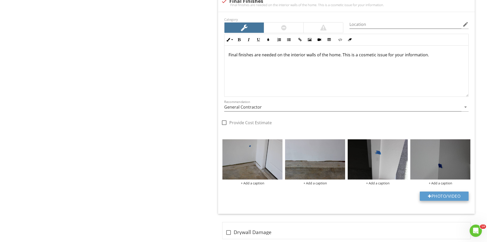
click at [438, 199] on button "Photo/Video" at bounding box center [444, 195] width 49 height 9
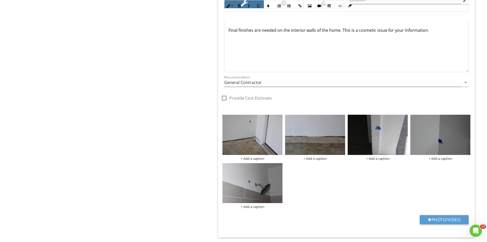
scroll to position [903, 0]
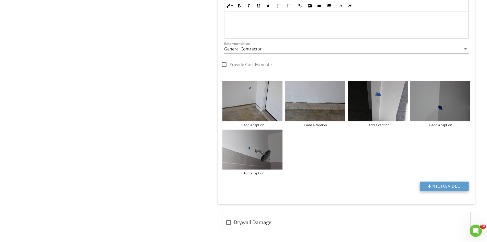
click at [434, 185] on button "Photo/Video" at bounding box center [444, 185] width 49 height 9
type input "C:\fakepath\IMG_6659.JPG"
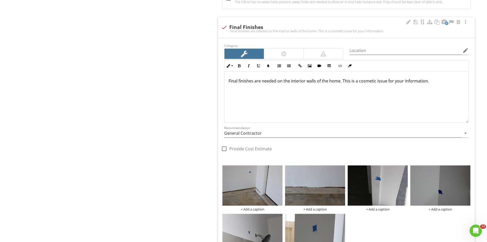
scroll to position [775, 0]
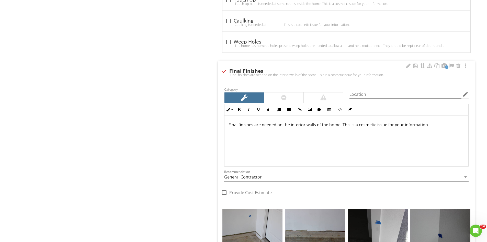
click at [275, 96] on div at bounding box center [283, 97] width 39 height 10
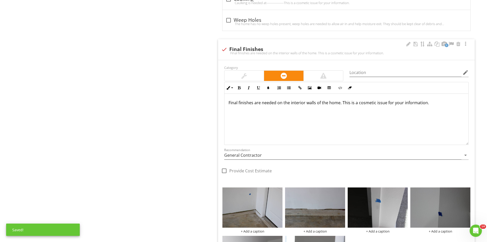
scroll to position [852, 0]
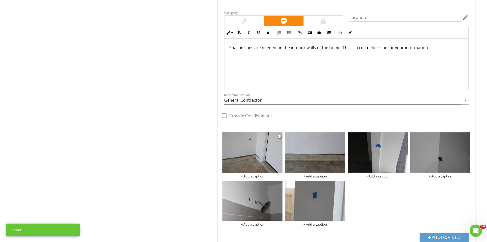
click at [239, 155] on img at bounding box center [253, 152] width 60 height 40
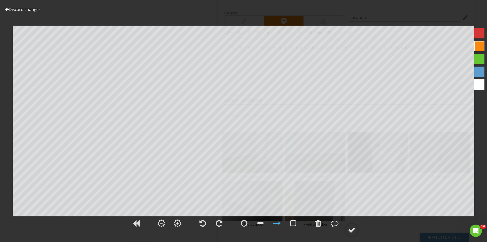
drag, startPoint x: 349, startPoint y: 229, endPoint x: 354, endPoint y: 222, distance: 8.5
click at [349, 228] on div at bounding box center [352, 230] width 8 height 8
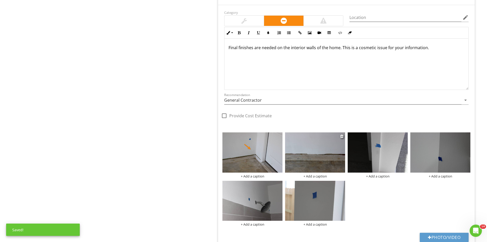
click at [310, 158] on img at bounding box center [315, 152] width 60 height 40
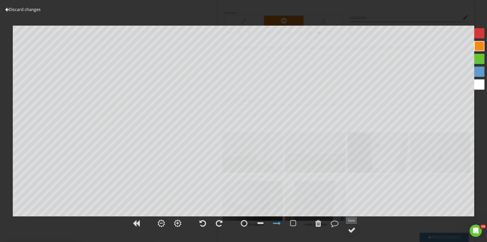
click at [354, 229] on div at bounding box center [352, 230] width 8 height 8
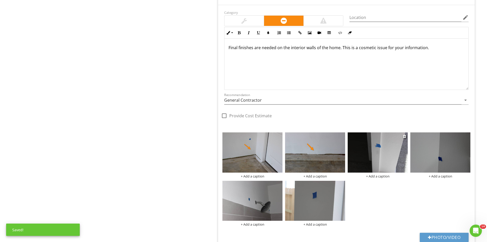
click at [389, 153] on img at bounding box center [378, 152] width 60 height 40
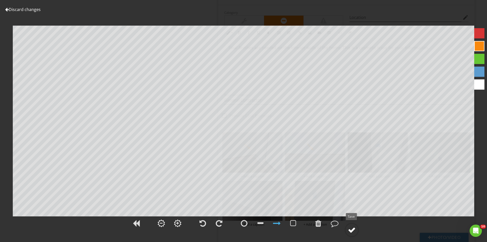
drag, startPoint x: 352, startPoint y: 228, endPoint x: 352, endPoint y: 225, distance: 3.9
click at [352, 227] on div at bounding box center [352, 230] width 8 height 8
click at [431, 153] on img at bounding box center [441, 152] width 60 height 40
click at [352, 227] on div at bounding box center [352, 230] width 8 height 8
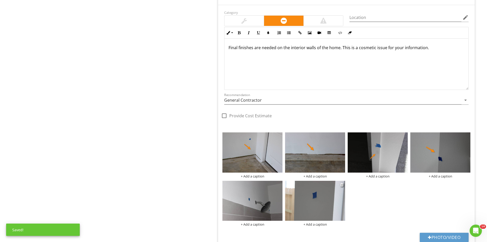
click at [300, 210] on img at bounding box center [315, 201] width 60 height 40
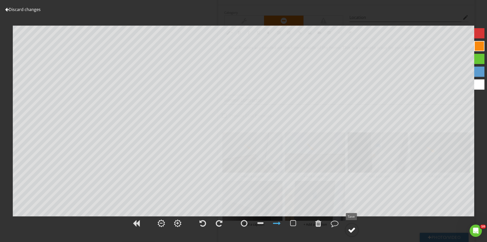
click at [350, 229] on div at bounding box center [352, 230] width 8 height 8
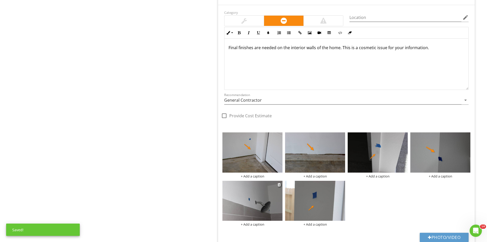
click at [274, 196] on img at bounding box center [253, 201] width 60 height 40
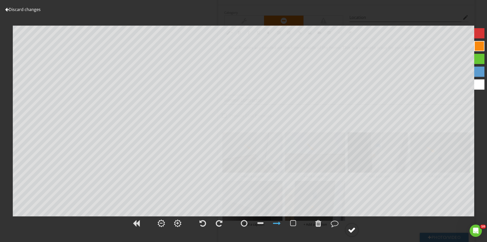
click at [346, 227] on circle at bounding box center [351, 229] width 13 height 13
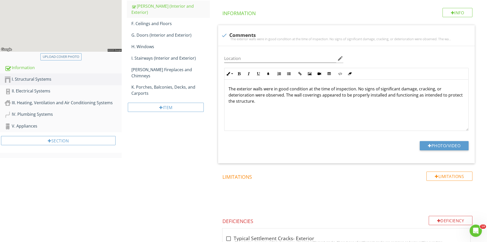
scroll to position [120, 0]
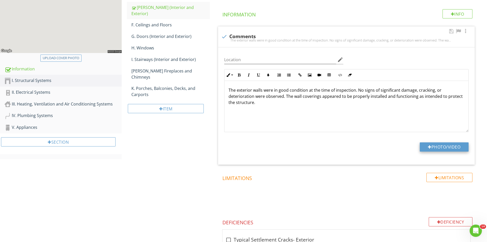
click at [439, 146] on button "Photo/Video" at bounding box center [444, 146] width 49 height 9
click at [224, 36] on div at bounding box center [224, 36] width 9 height 9
checkbox input "true"
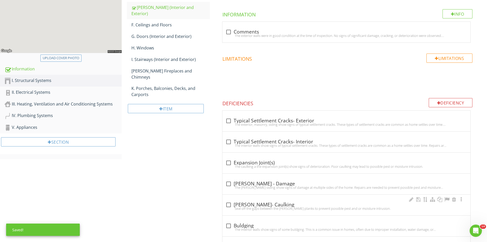
click at [229, 207] on div "Seal off the gaps between the hardie planks to prevent possible pest and or moi…" at bounding box center [347, 208] width 242 height 4
checkbox input "true"
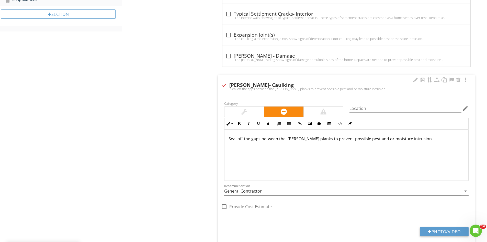
scroll to position [248, 0]
click at [438, 226] on div "Category Location edit Inline Style XLarge Large Normal Small Light Small/Light…" at bounding box center [346, 172] width 257 height 153
click at [452, 228] on button "Photo/Video" at bounding box center [444, 231] width 49 height 9
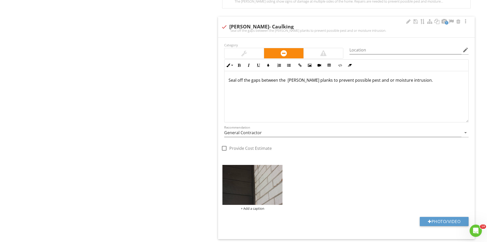
scroll to position [351, 0]
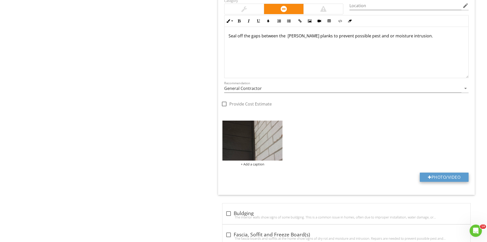
click at [444, 177] on button "Photo/Video" at bounding box center [444, 176] width 49 height 9
type input "C:\fakepath\IMG_6674.JPG"
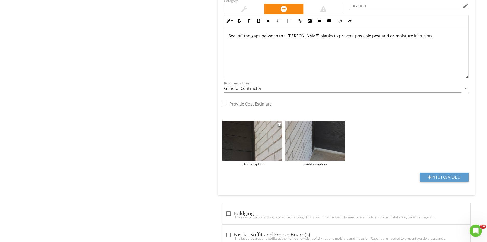
click at [258, 145] on img at bounding box center [253, 141] width 60 height 40
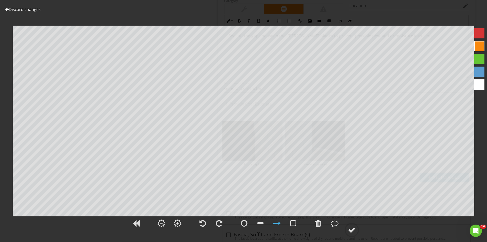
drag, startPoint x: 353, startPoint y: 229, endPoint x: 353, endPoint y: 217, distance: 12.0
click at [353, 228] on div at bounding box center [352, 230] width 8 height 8
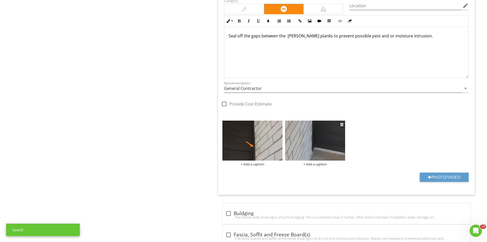
click at [314, 149] on img at bounding box center [315, 141] width 60 height 40
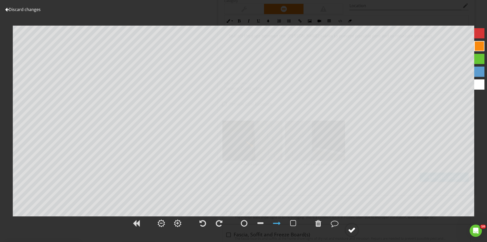
click at [349, 230] on div at bounding box center [352, 230] width 8 height 8
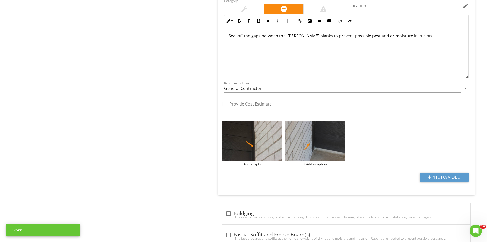
scroll to position [267, 0]
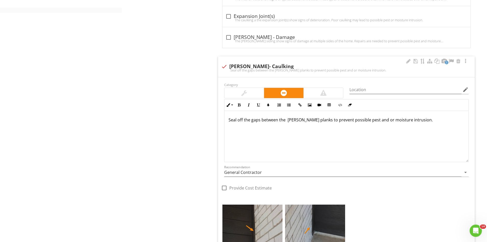
click at [313, 121] on p "Seal off the gaps between the hardie planks to prevent possible pest and or moi…" at bounding box center [347, 120] width 236 height 6
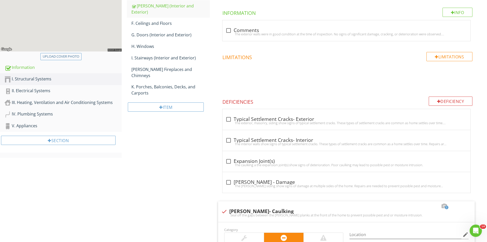
scroll to position [113, 0]
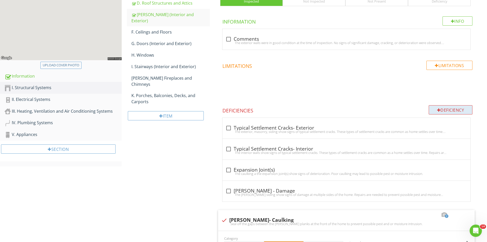
click at [442, 108] on div "Deficiency" at bounding box center [451, 109] width 44 height 9
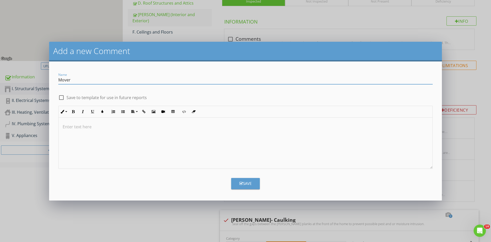
type input "Movement"
click at [93, 135] on div at bounding box center [246, 142] width 374 height 51
click at [250, 184] on div "Save" at bounding box center [245, 183] width 12 height 6
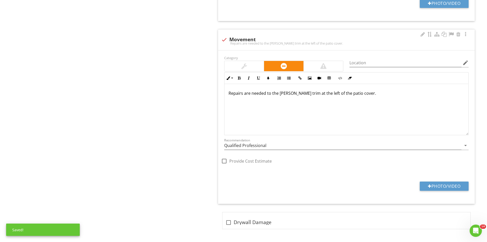
scroll to position [1190, 0]
click at [430, 186] on div at bounding box center [430, 186] width 4 height 4
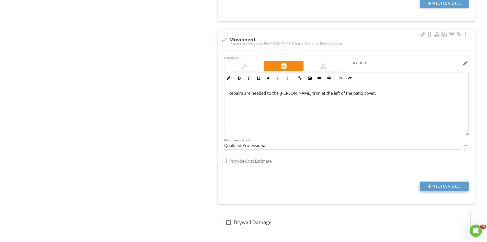
type input "C:\fakepath\IMG_6708.JPG"
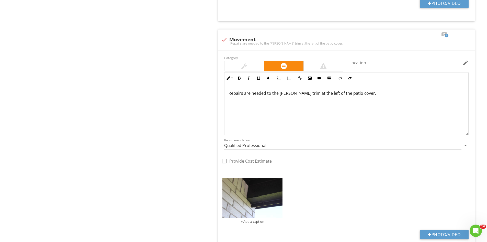
click at [257, 188] on div "+ Add a caption" at bounding box center [253, 201] width 60 height 46
click at [256, 190] on img at bounding box center [253, 198] width 60 height 40
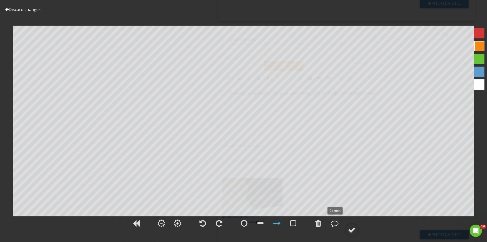
click at [344, 227] on span at bounding box center [351, 229] width 15 height 6
click at [349, 226] on circle at bounding box center [351, 229] width 13 height 13
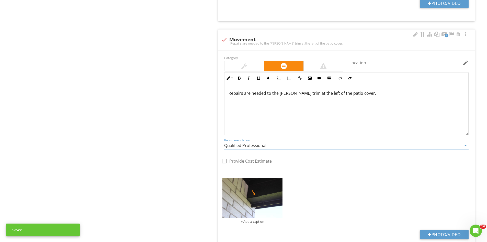
click at [278, 147] on input "Qualified Professional" at bounding box center [342, 145] width 237 height 8
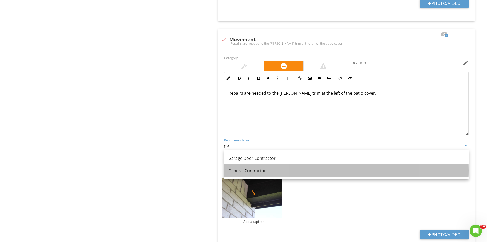
click at [258, 173] on div "General Contractor" at bounding box center [346, 170] width 236 height 6
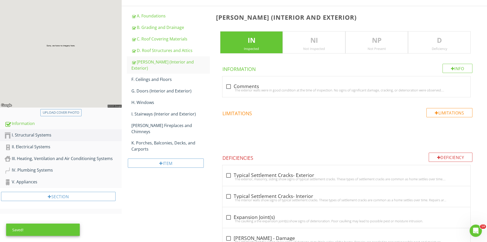
scroll to position [54, 0]
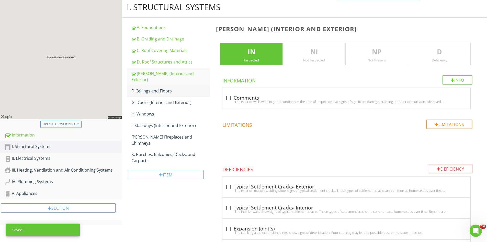
type input "General Contractor"
drag, startPoint x: 151, startPoint y: 84, endPoint x: 199, endPoint y: 87, distance: 47.7
click at [152, 88] on div "F. Ceilings and Floors" at bounding box center [171, 91] width 79 height 6
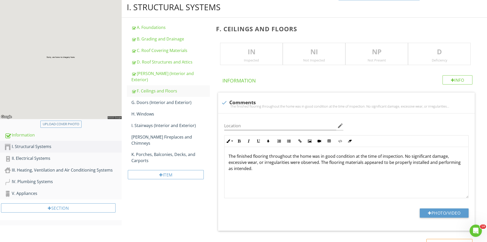
click at [237, 55] on p "IN" at bounding box center [252, 52] width 62 height 10
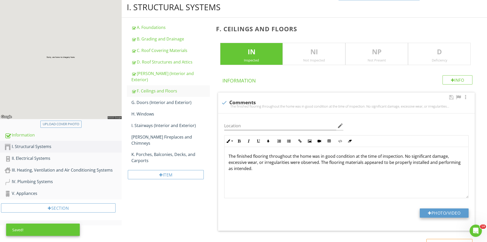
click at [430, 212] on div at bounding box center [430, 213] width 4 height 4
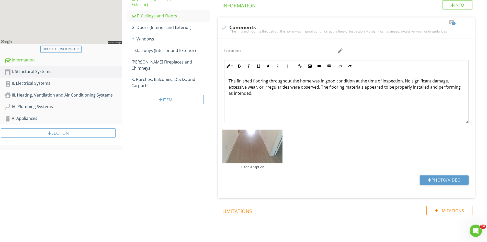
scroll to position [131, 0]
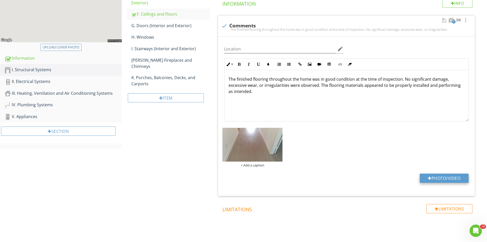
click at [438, 179] on button "Photo/Video" at bounding box center [444, 177] width 49 height 9
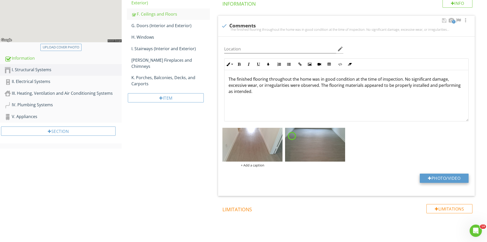
click at [441, 178] on button "Photo/Video" at bounding box center [444, 177] width 49 height 9
type input "C:\fakepath\20250827_170815.jpg"
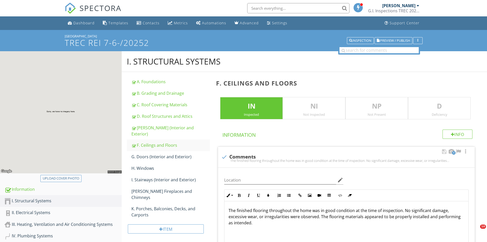
scroll to position [131, 0]
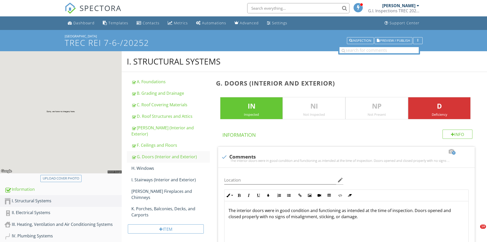
scroll to position [455, 0]
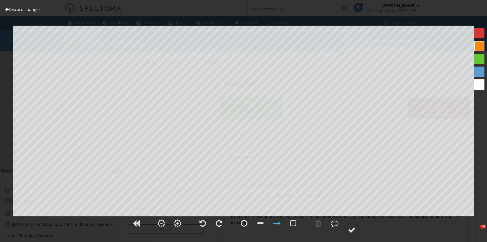
scroll to position [819, 0]
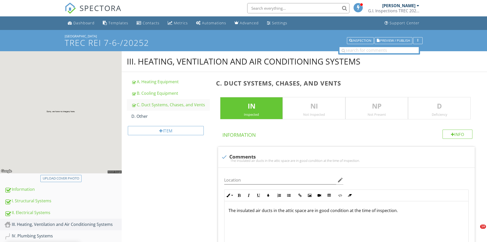
scroll to position [121, 0]
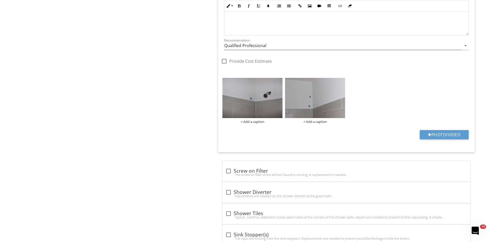
scroll to position [0, 0]
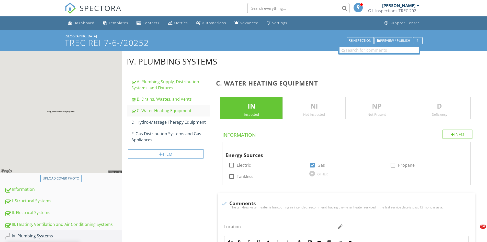
scroll to position [122, 0]
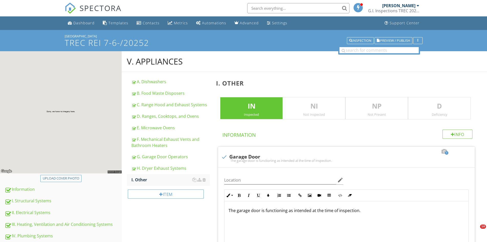
scroll to position [307, 0]
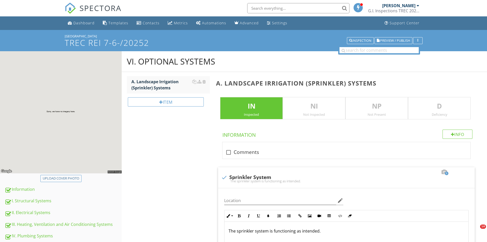
scroll to position [13, 0]
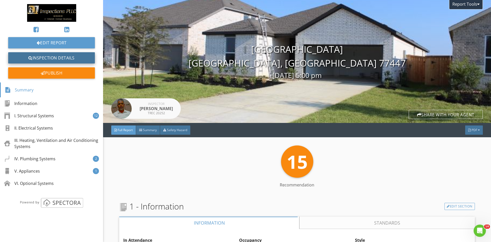
click at [48, 57] on link "Inspection Details" at bounding box center [51, 57] width 87 height 11
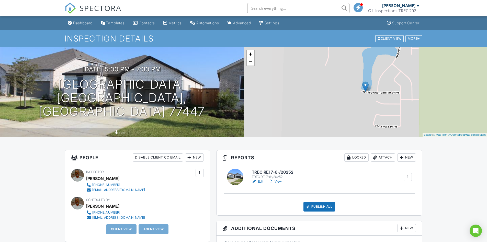
click at [188, 156] on div at bounding box center [189, 157] width 5 height 5
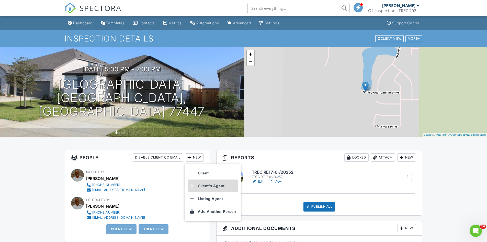
click at [208, 187] on li "Client's Agent" at bounding box center [213, 185] width 50 height 13
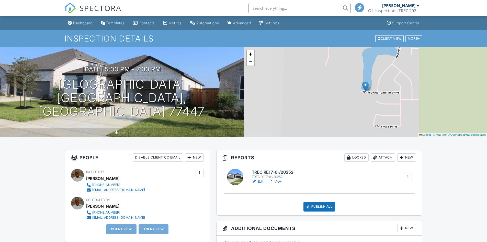
click at [191, 158] on div at bounding box center [189, 157] width 5 height 5
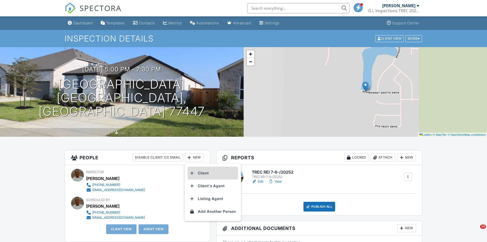
click at [200, 173] on li "Client" at bounding box center [213, 173] width 50 height 13
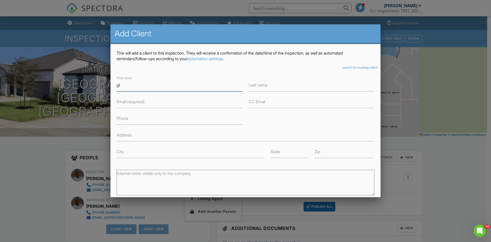
type input "g"
type input "[PERSON_NAME]"
type input "Levy"
drag, startPoint x: 117, startPoint y: 102, endPoint x: 121, endPoint y: 105, distance: 5.0
click at [118, 103] on label "Email (required)" at bounding box center [131, 102] width 28 height 6
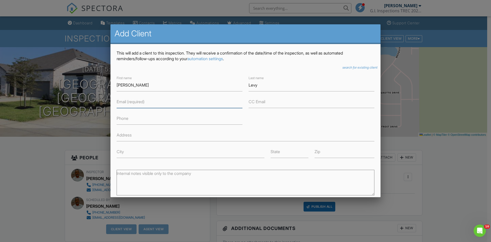
click at [122, 105] on input "Email (required)" at bounding box center [180, 101] width 126 height 13
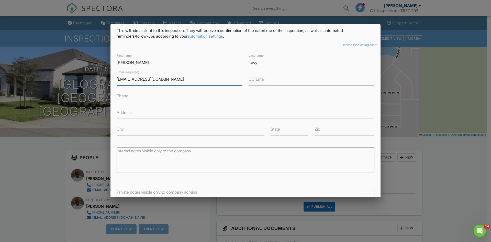
scroll to position [68, 0]
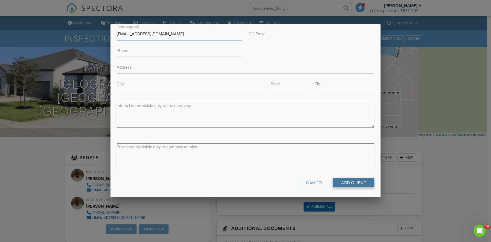
type input "[EMAIL_ADDRESS][DOMAIN_NAME]"
click at [347, 184] on input "Add Client" at bounding box center [353, 182] width 41 height 9
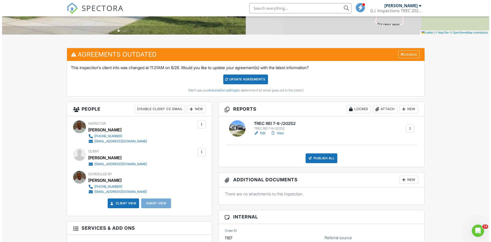
scroll to position [102, 0]
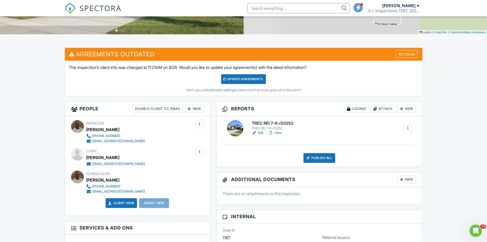
click at [195, 107] on div "New" at bounding box center [194, 109] width 19 height 8
click at [209, 138] on li "Client's Agent" at bounding box center [213, 137] width 50 height 13
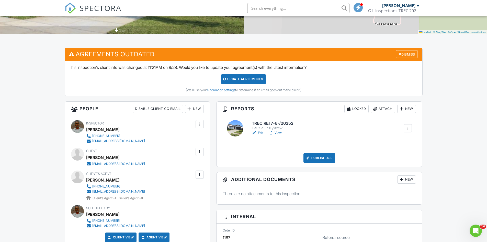
click at [235, 80] on div "Update Agreements" at bounding box center [243, 79] width 45 height 10
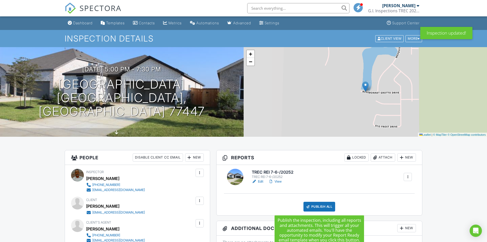
click at [317, 206] on div "Publish All" at bounding box center [320, 207] width 32 height 10
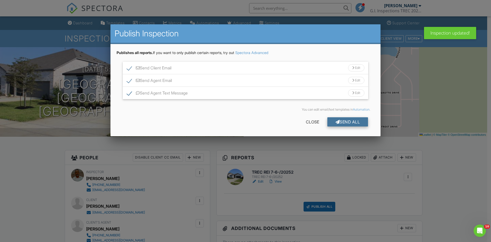
click at [345, 125] on div "Send All" at bounding box center [347, 121] width 41 height 9
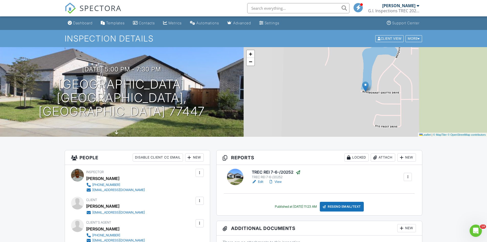
click at [417, 5] on div "[PERSON_NAME]" at bounding box center [400, 5] width 37 height 5
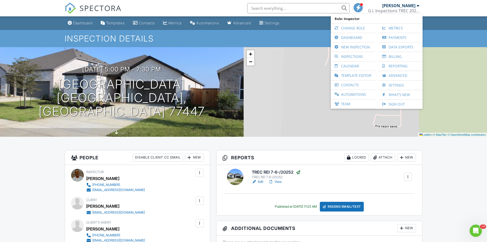
click at [395, 103] on link "Sign Out" at bounding box center [400, 104] width 39 height 9
